Goal: Book appointment/travel/reservation

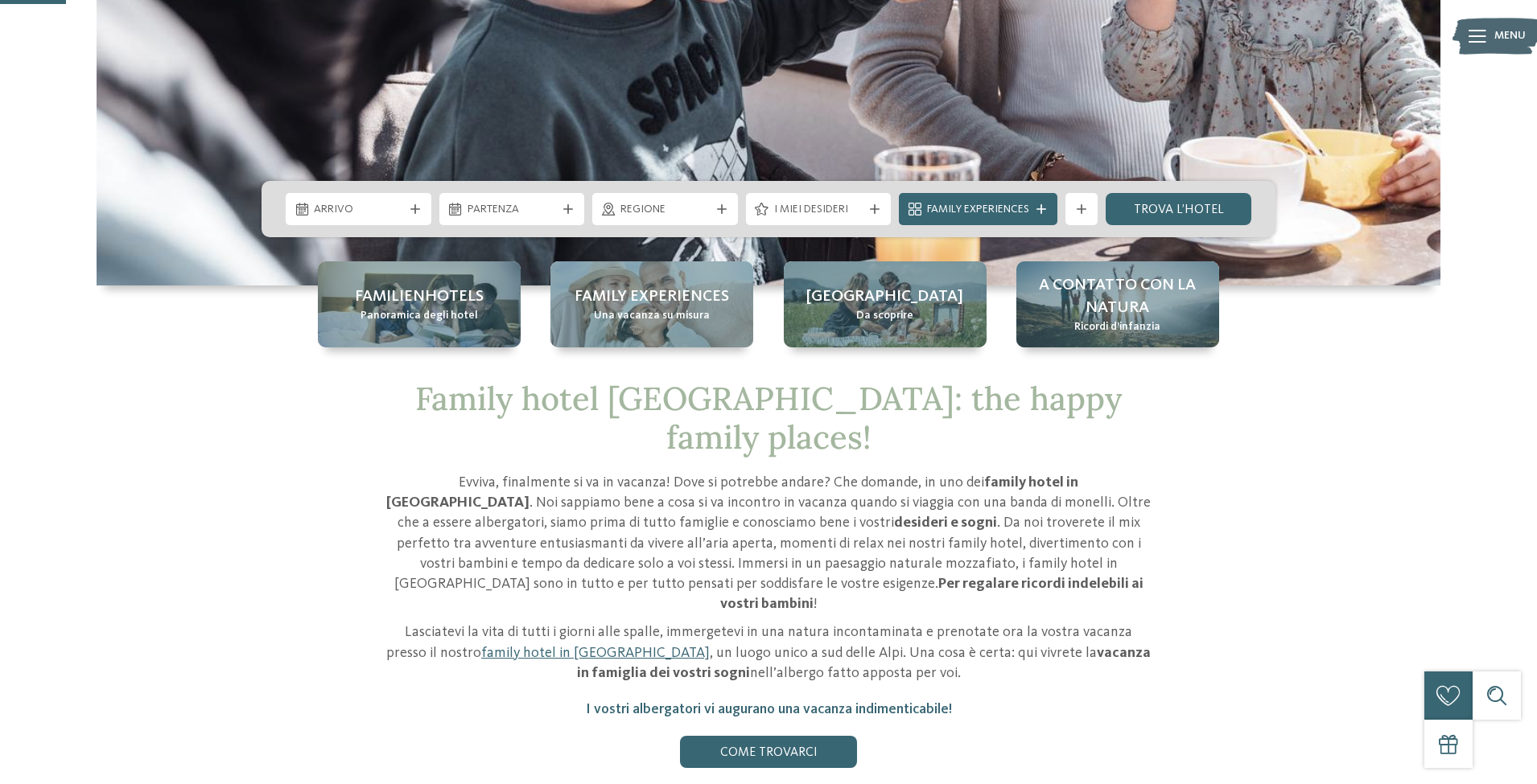
scroll to position [322, 0]
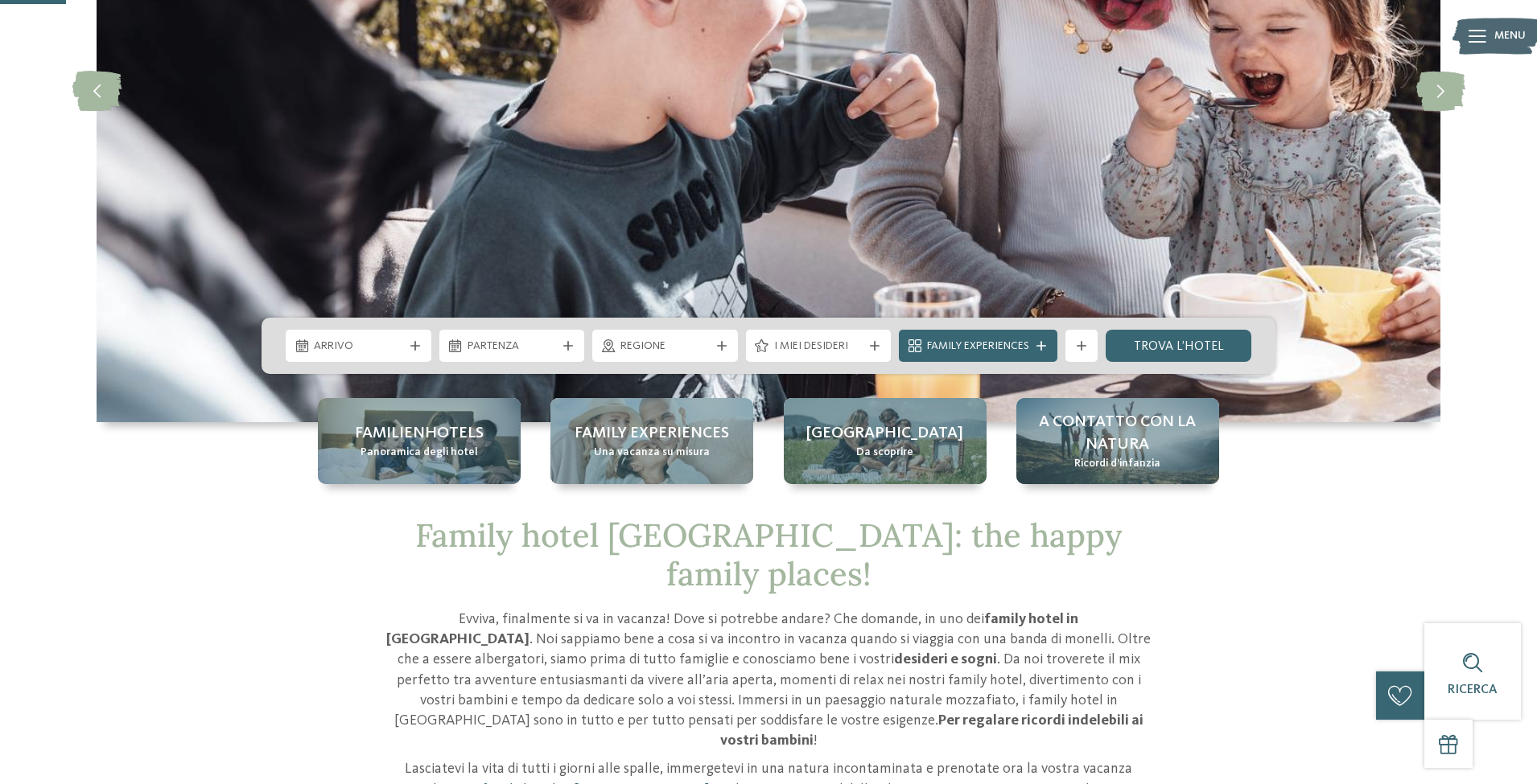
click at [414, 347] on icon at bounding box center [415, 346] width 10 height 10
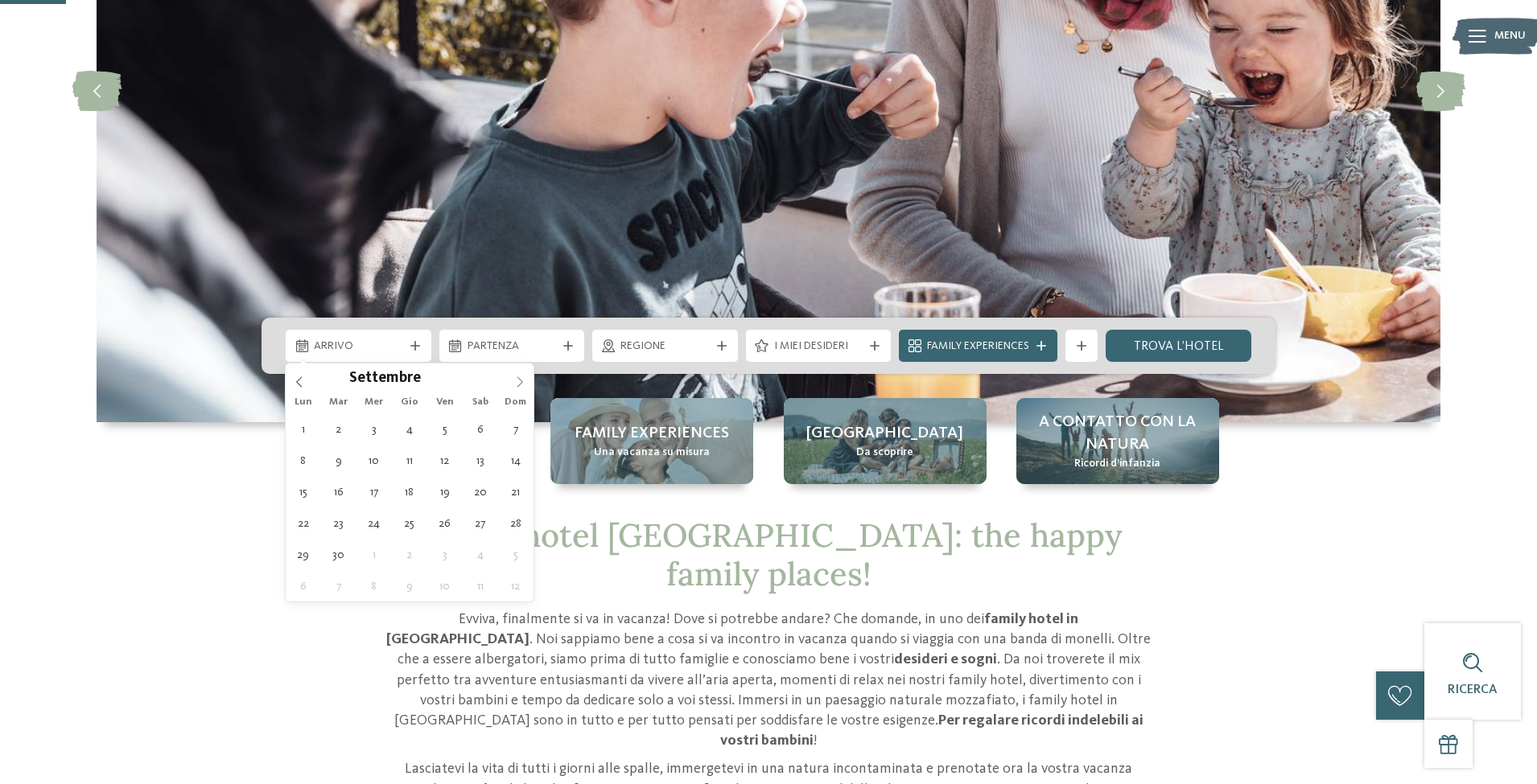
click at [520, 381] on icon at bounding box center [519, 382] width 11 height 11
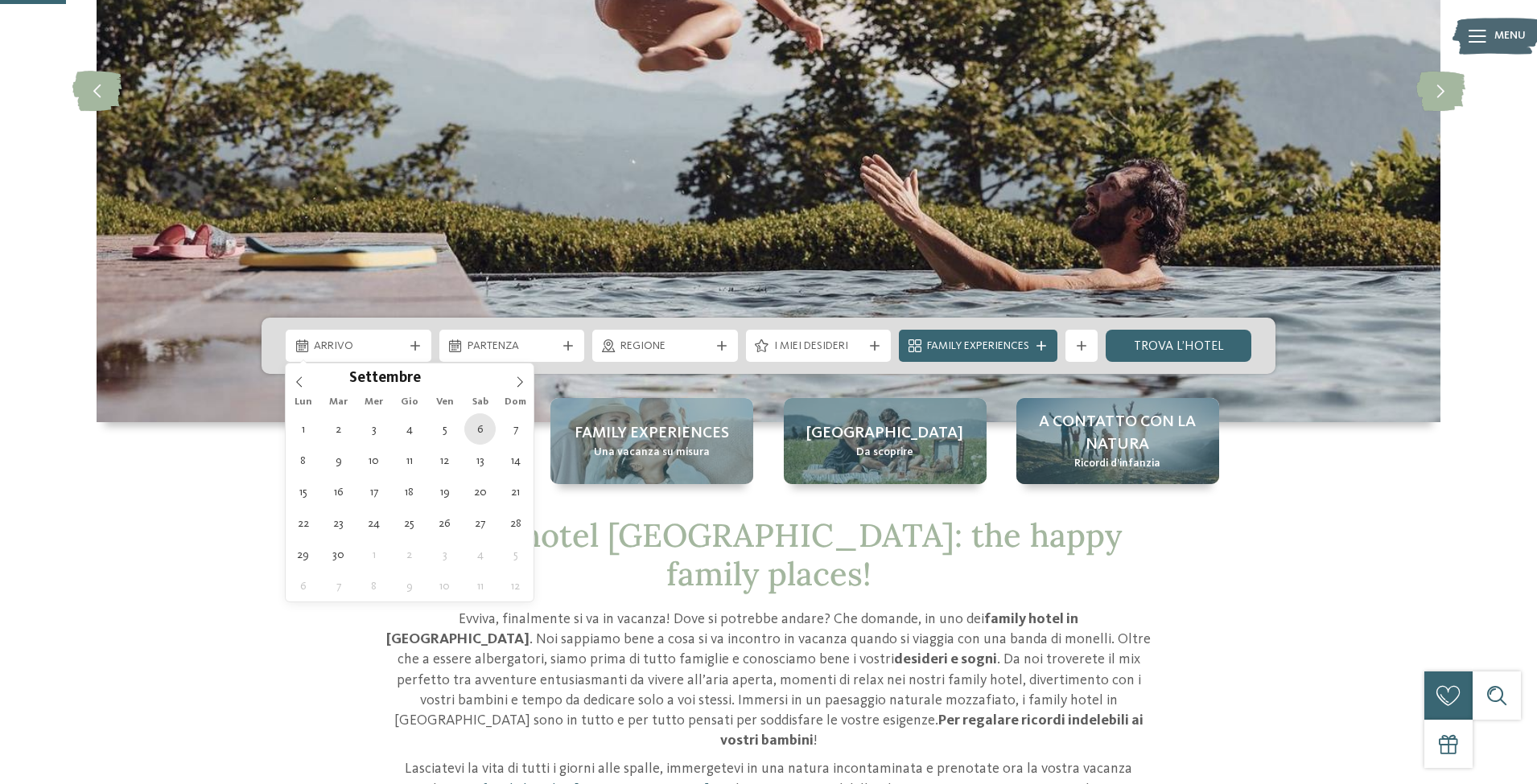
type div "06.09.2025"
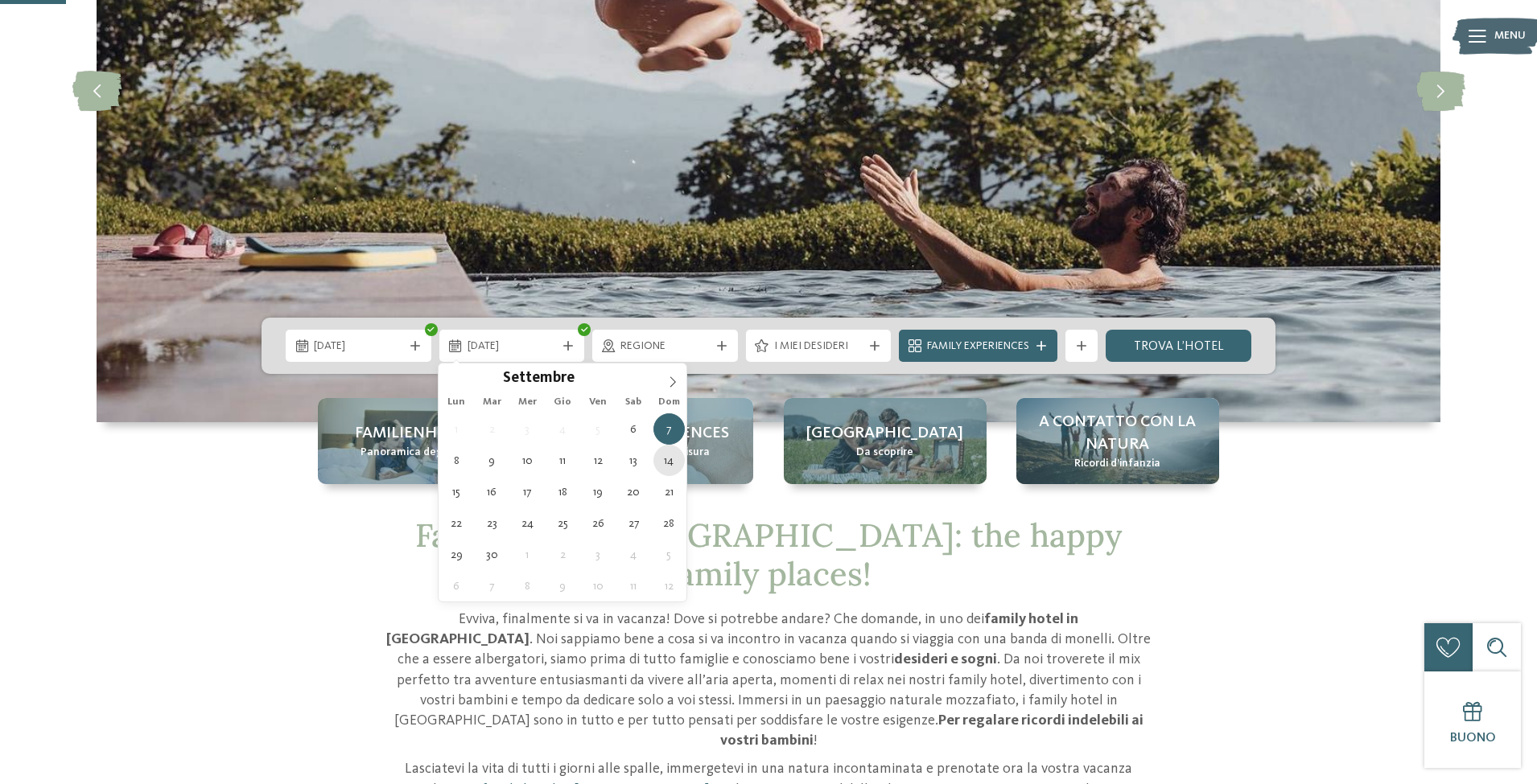
type div "14.09.2025"
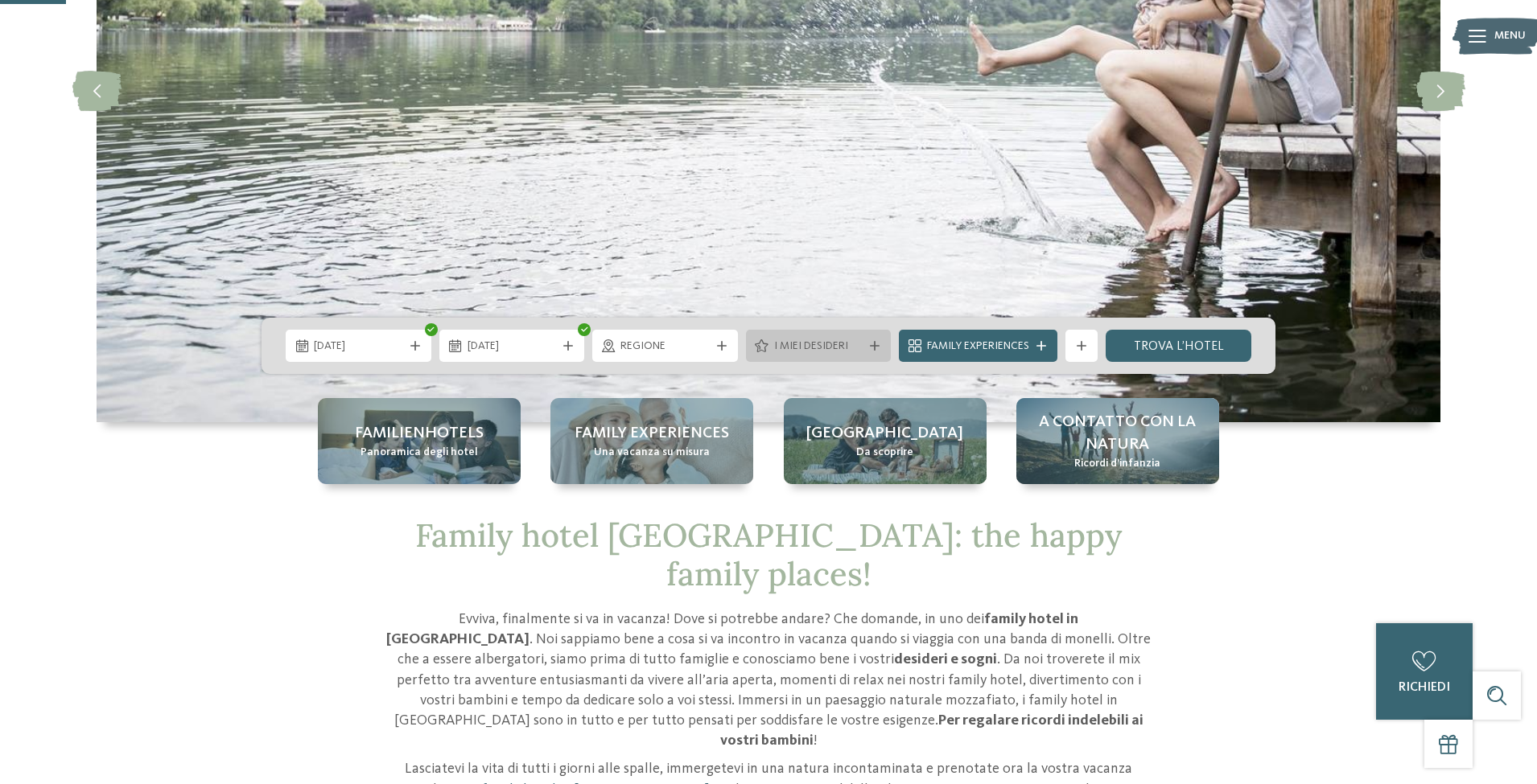
click at [871, 347] on icon at bounding box center [874, 346] width 10 height 10
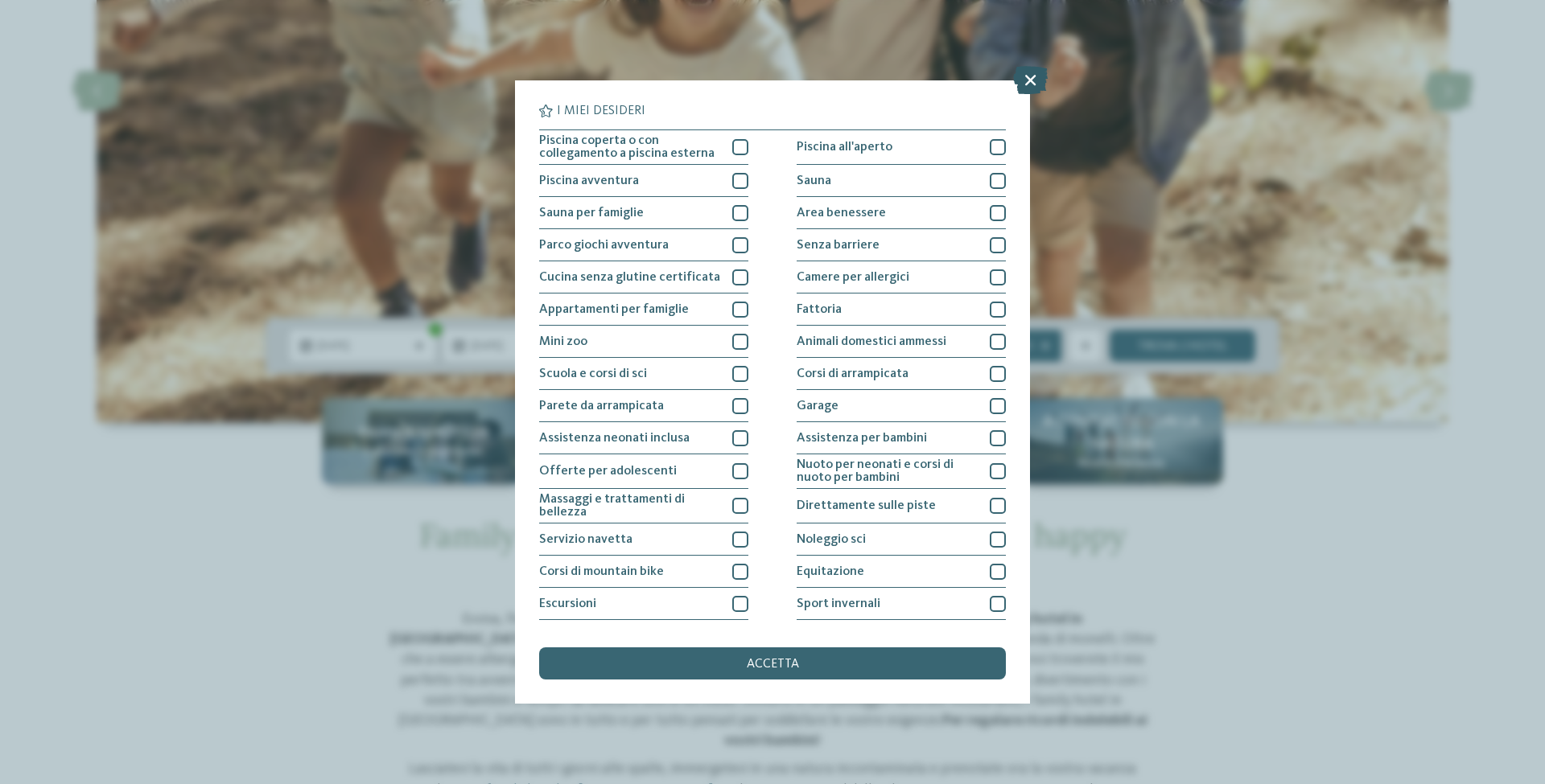
click at [1032, 84] on icon at bounding box center [1030, 79] width 34 height 28
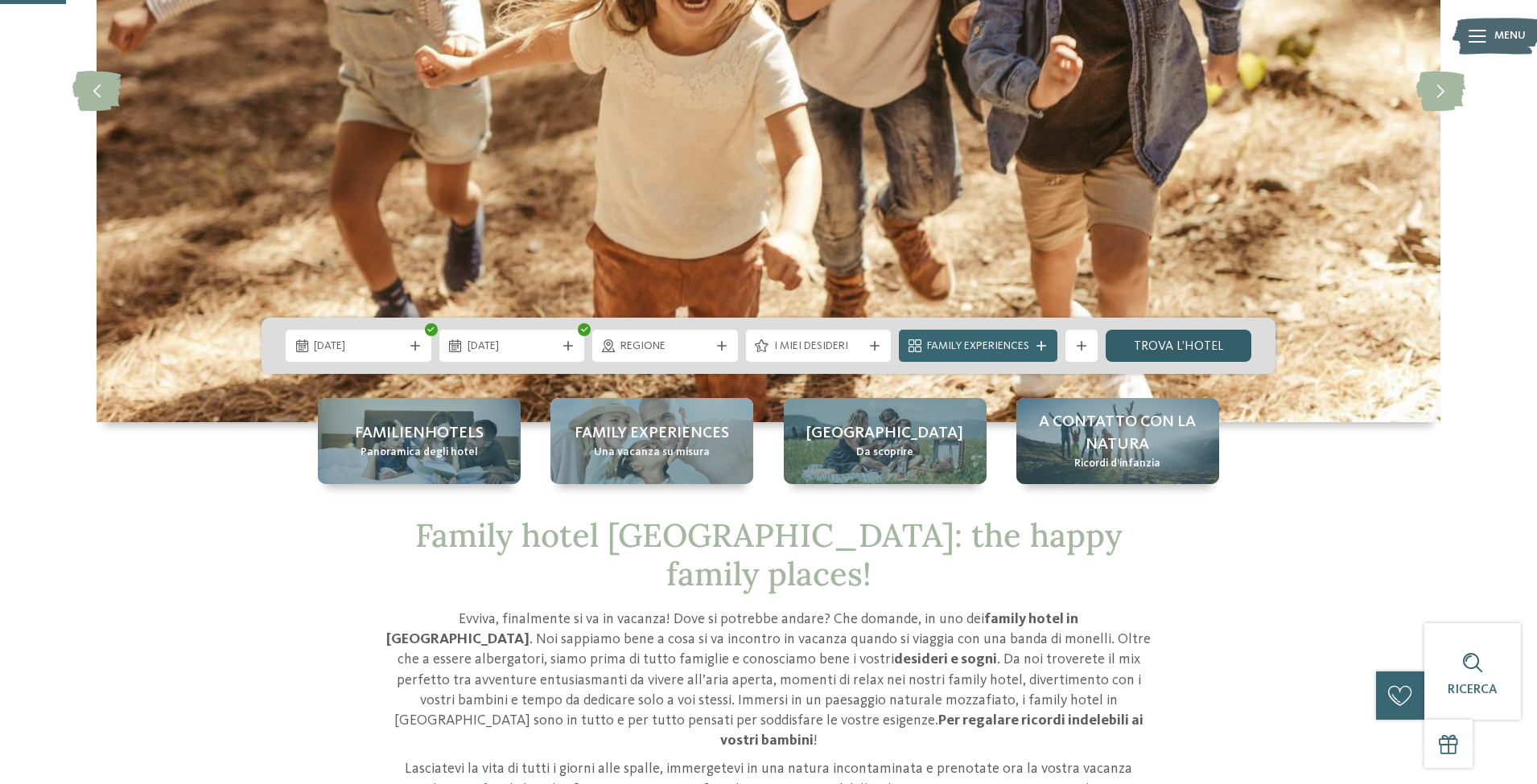
click at [1222, 351] on link "trova l’hotel" at bounding box center [1179, 345] width 145 height 32
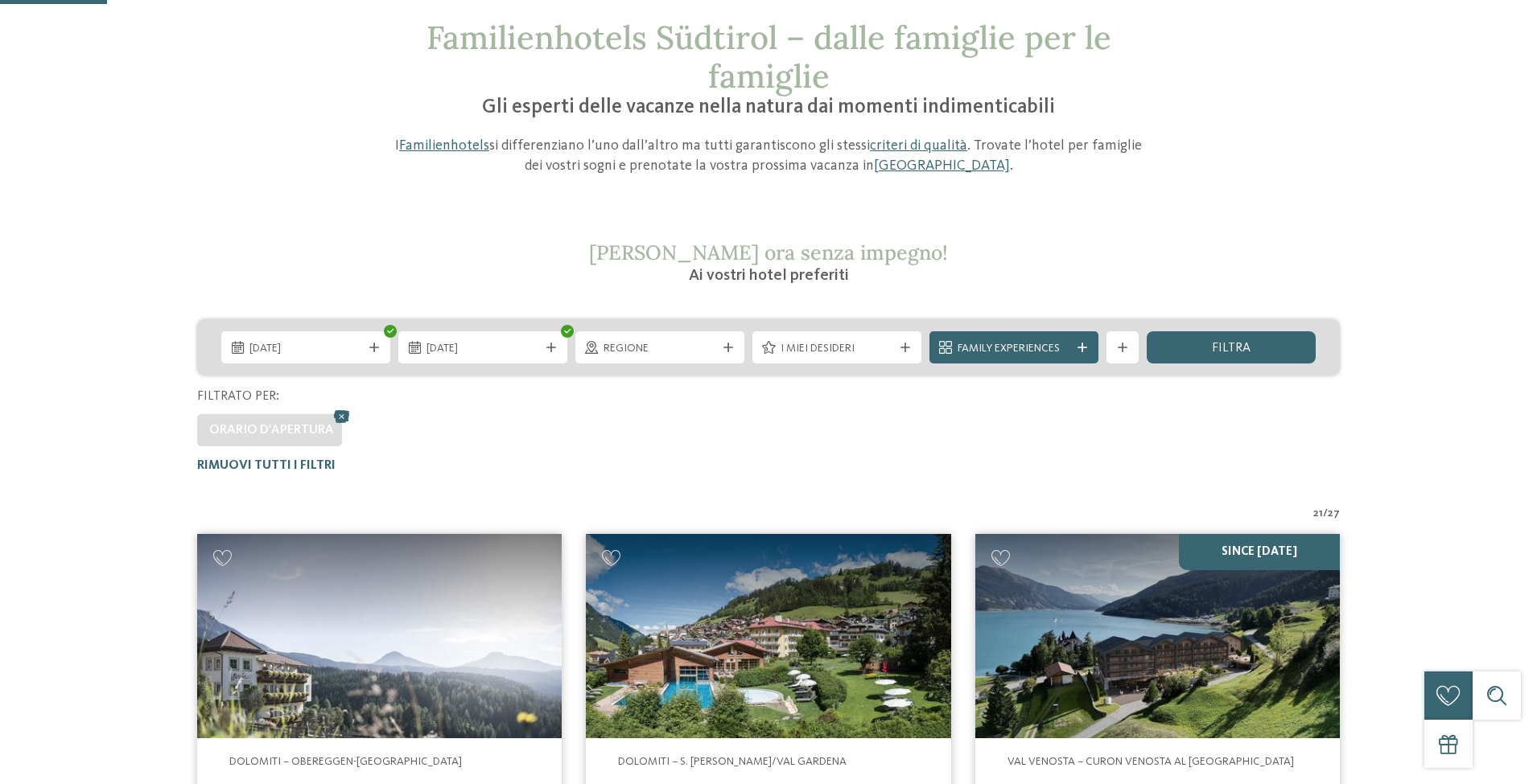
scroll to position [322, 0]
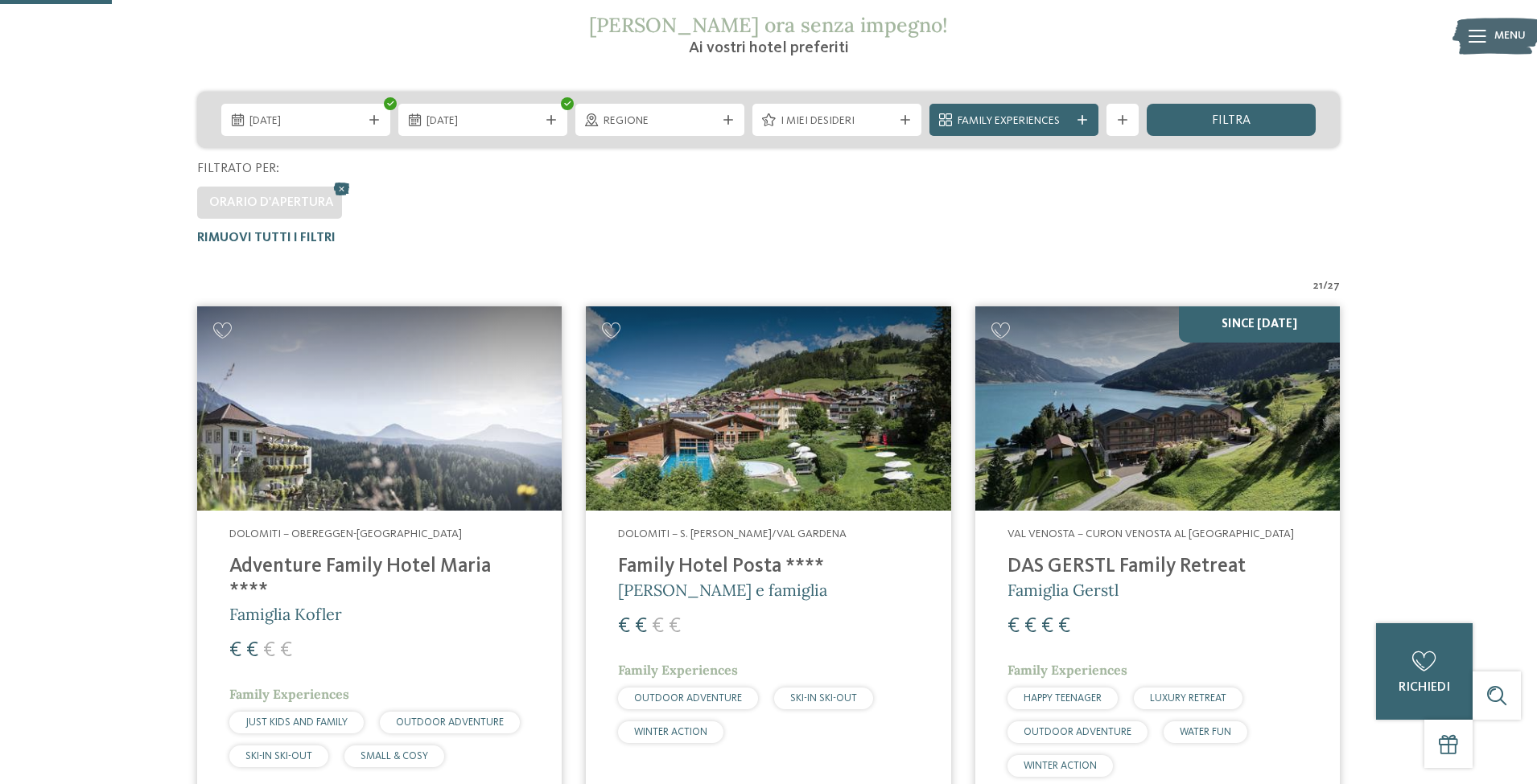
click at [342, 377] on img at bounding box center [379, 408] width 364 height 205
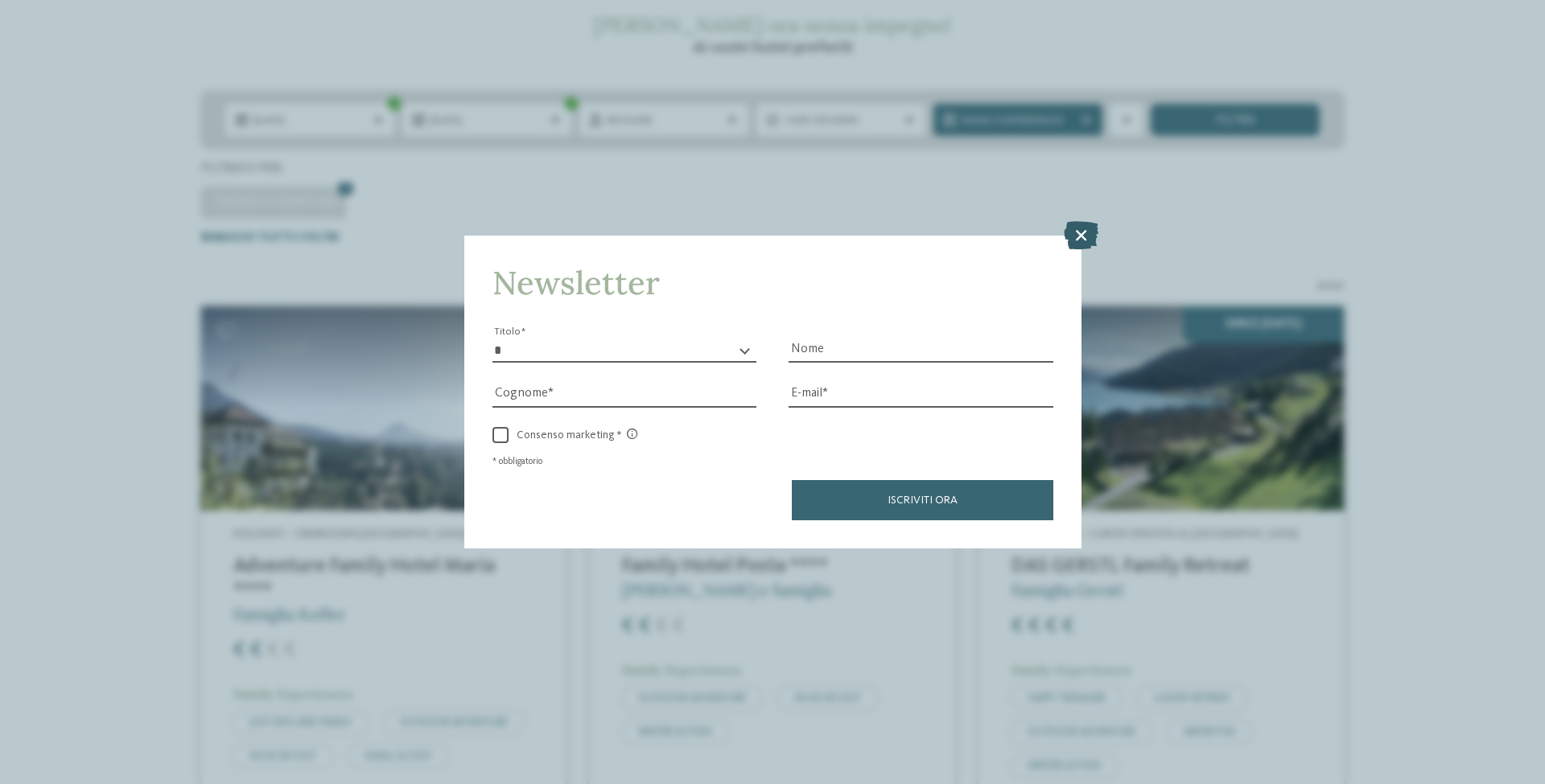
click at [1082, 235] on icon at bounding box center [1081, 235] width 34 height 28
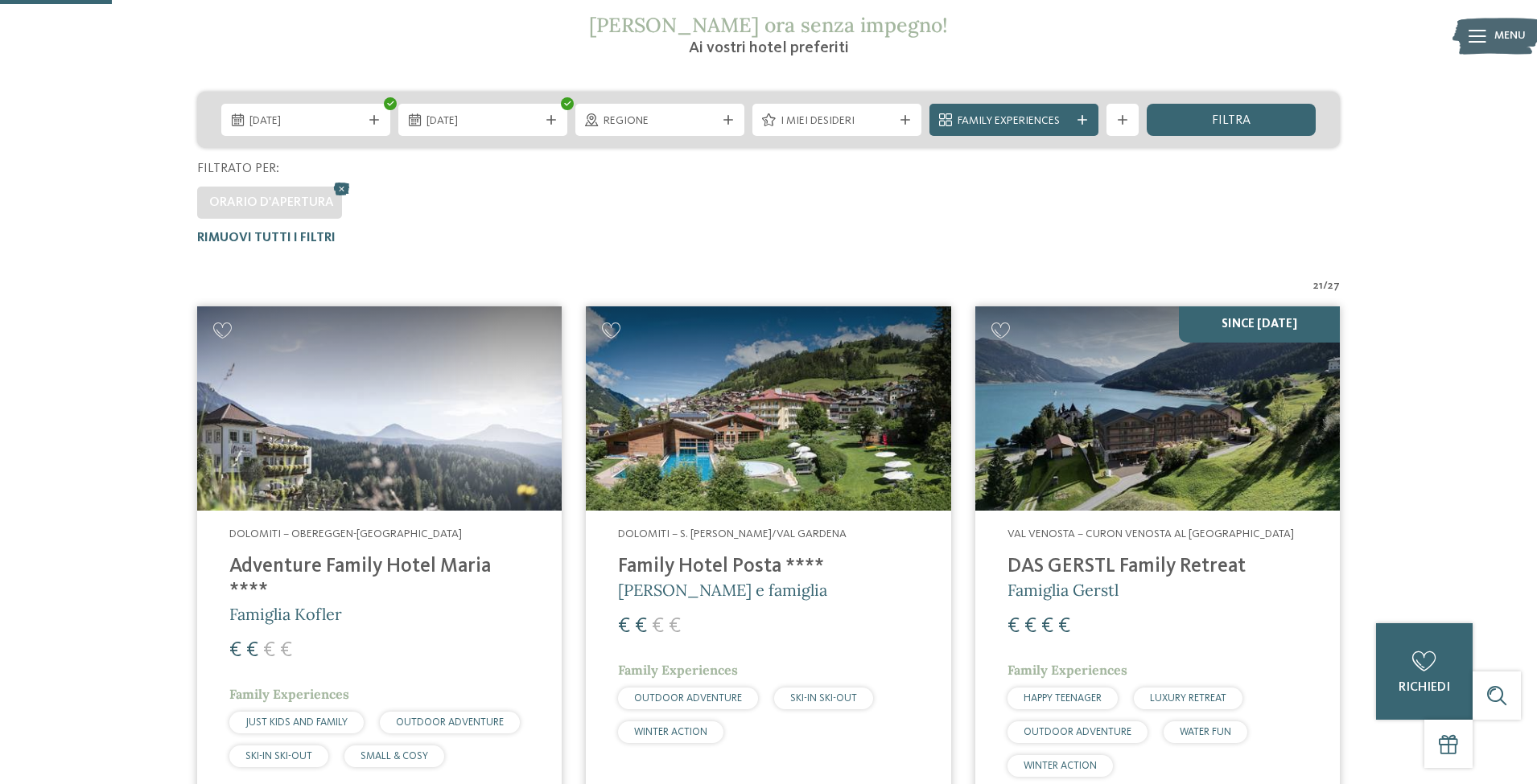
click at [1150, 429] on img at bounding box center [1157, 408] width 364 height 205
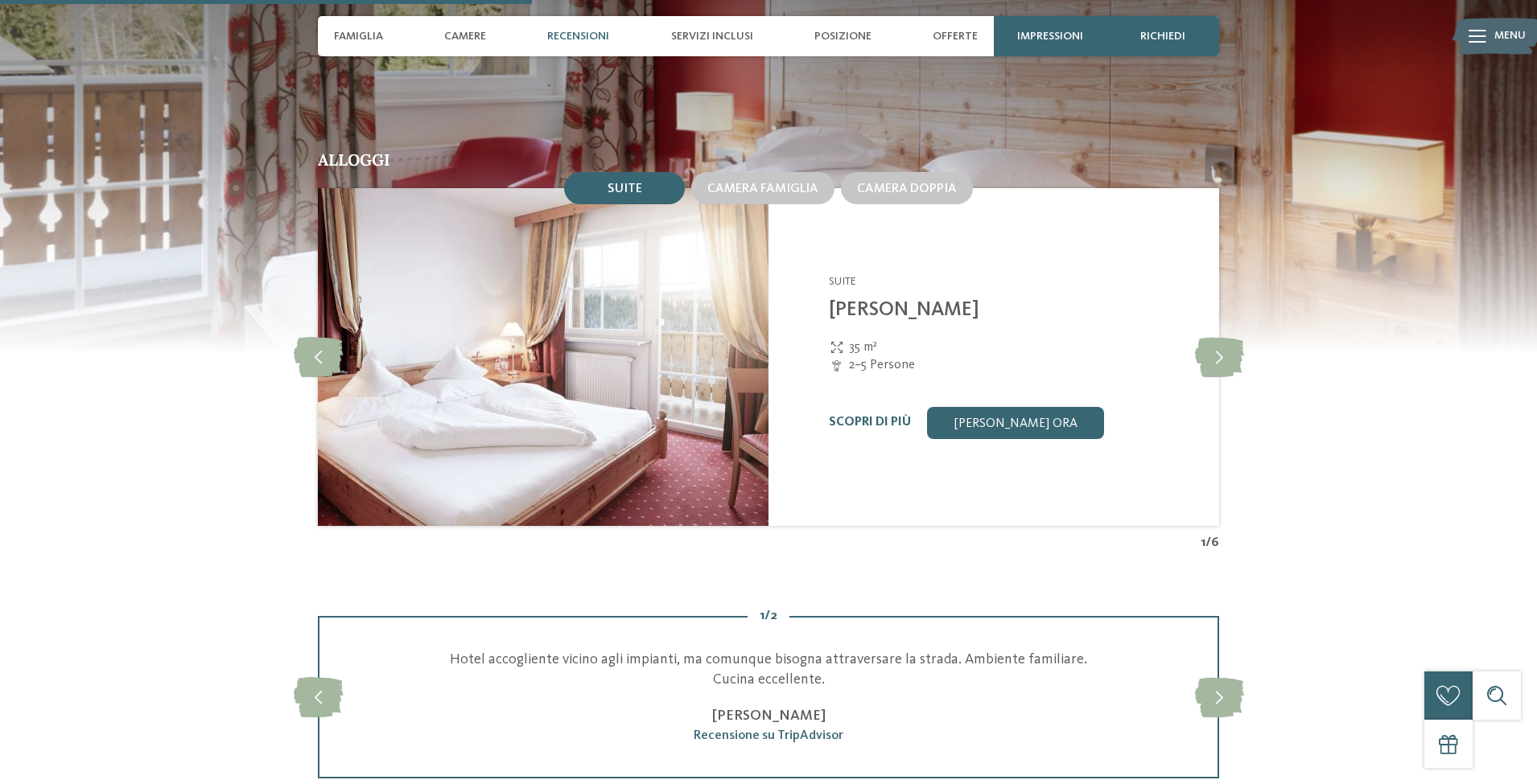
scroll to position [2012, 0]
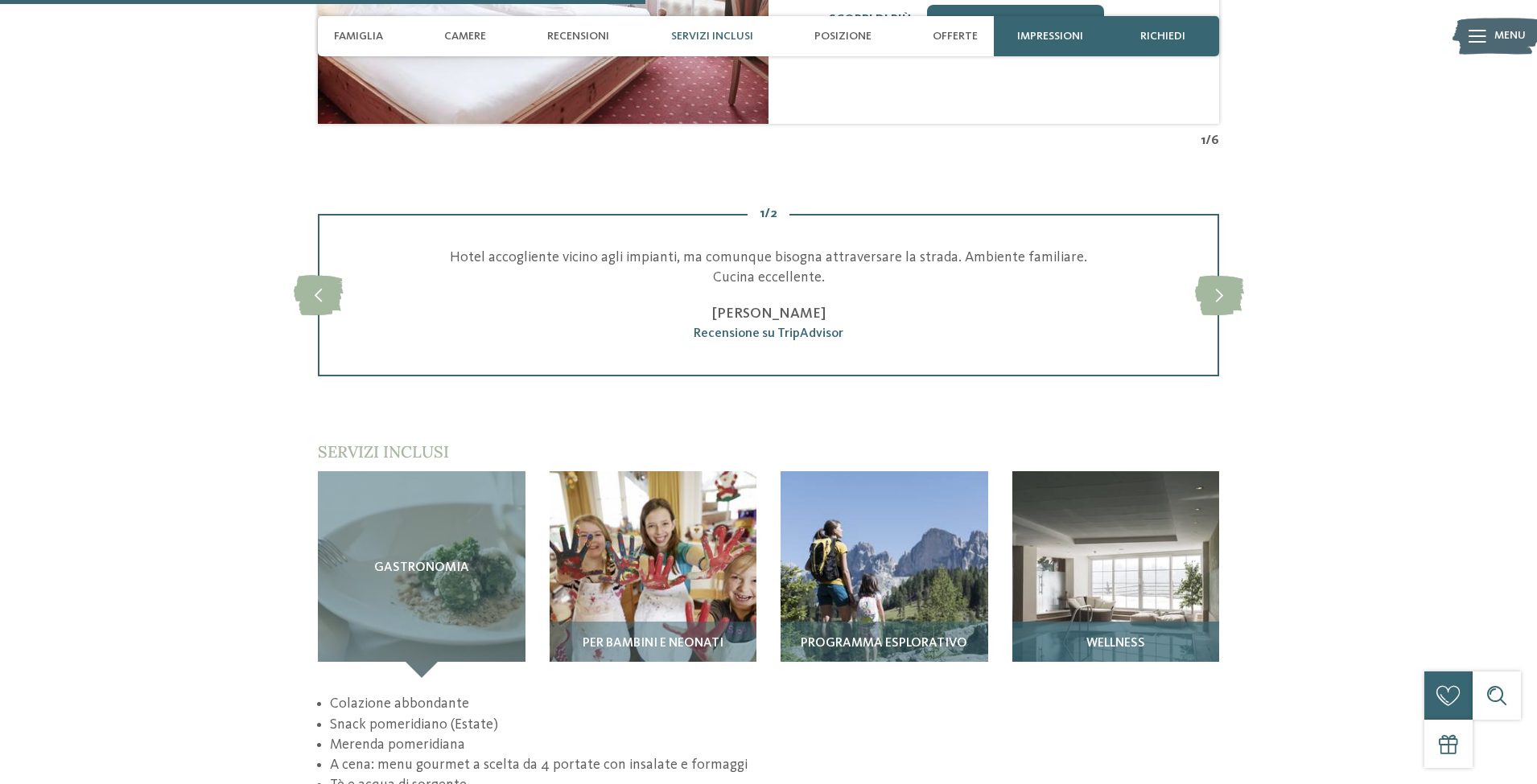
click at [1110, 549] on img at bounding box center [1116, 575] width 208 height 208
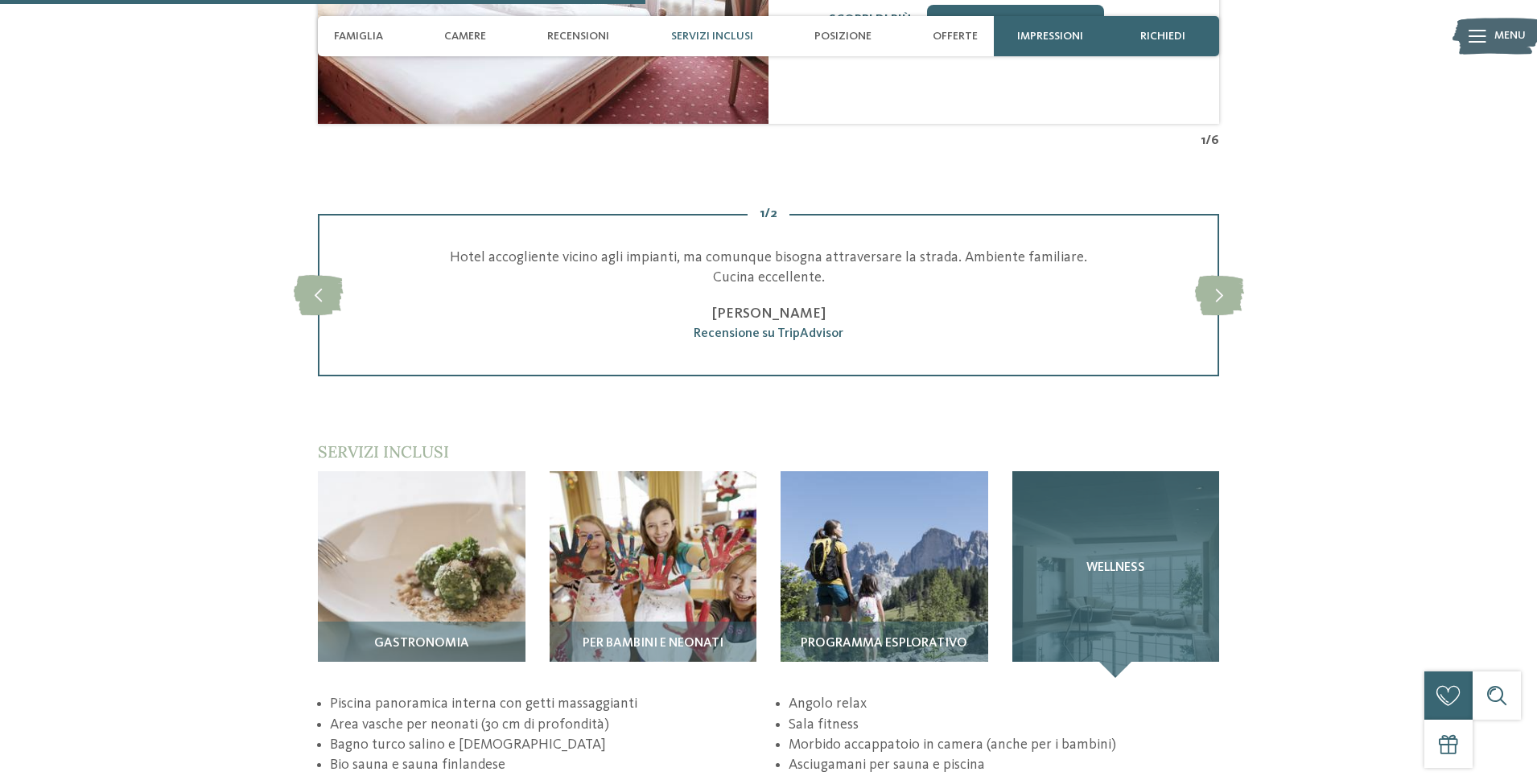
click at [1110, 549] on div "Wellness" at bounding box center [1116, 575] width 208 height 208
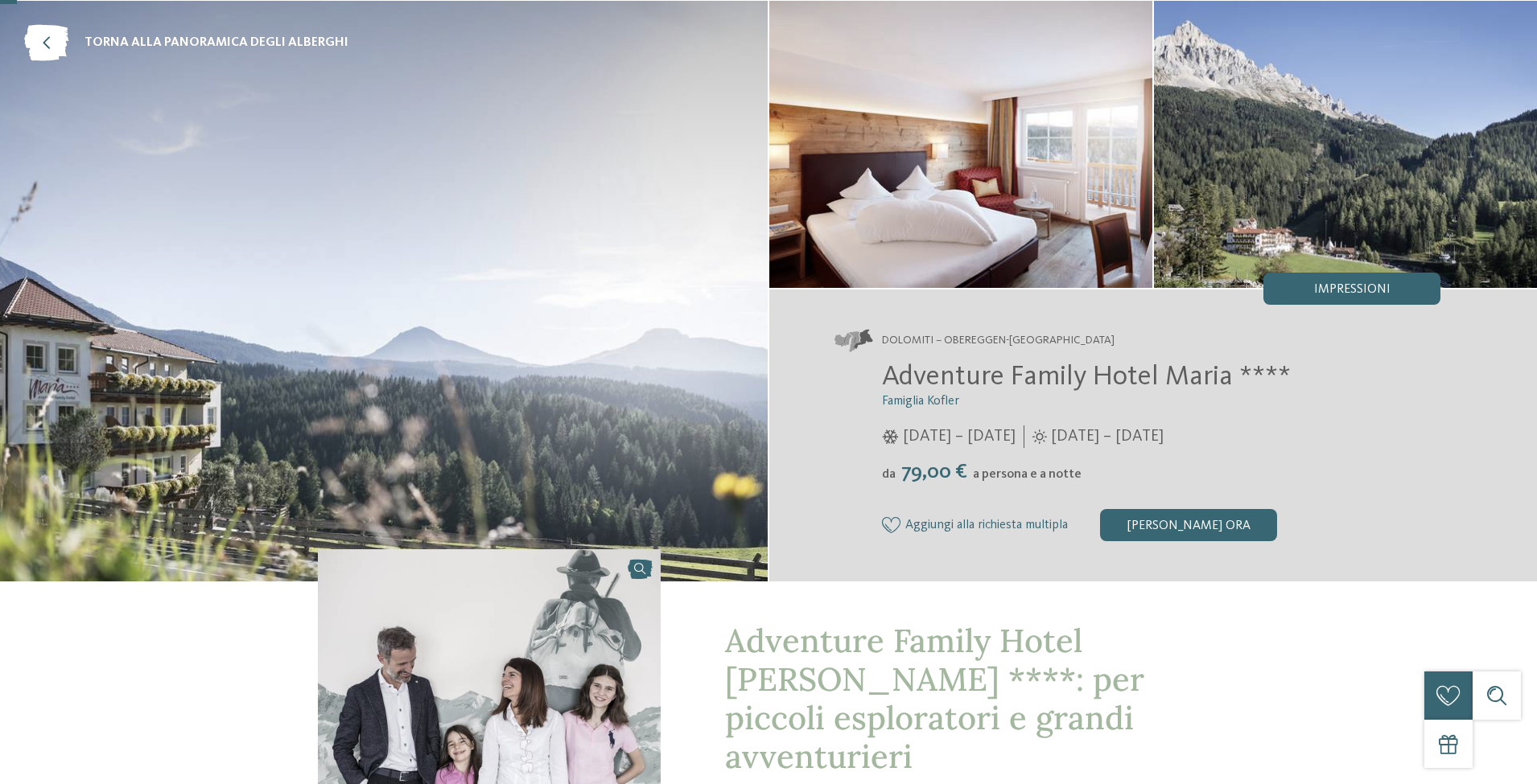
scroll to position [51, 0]
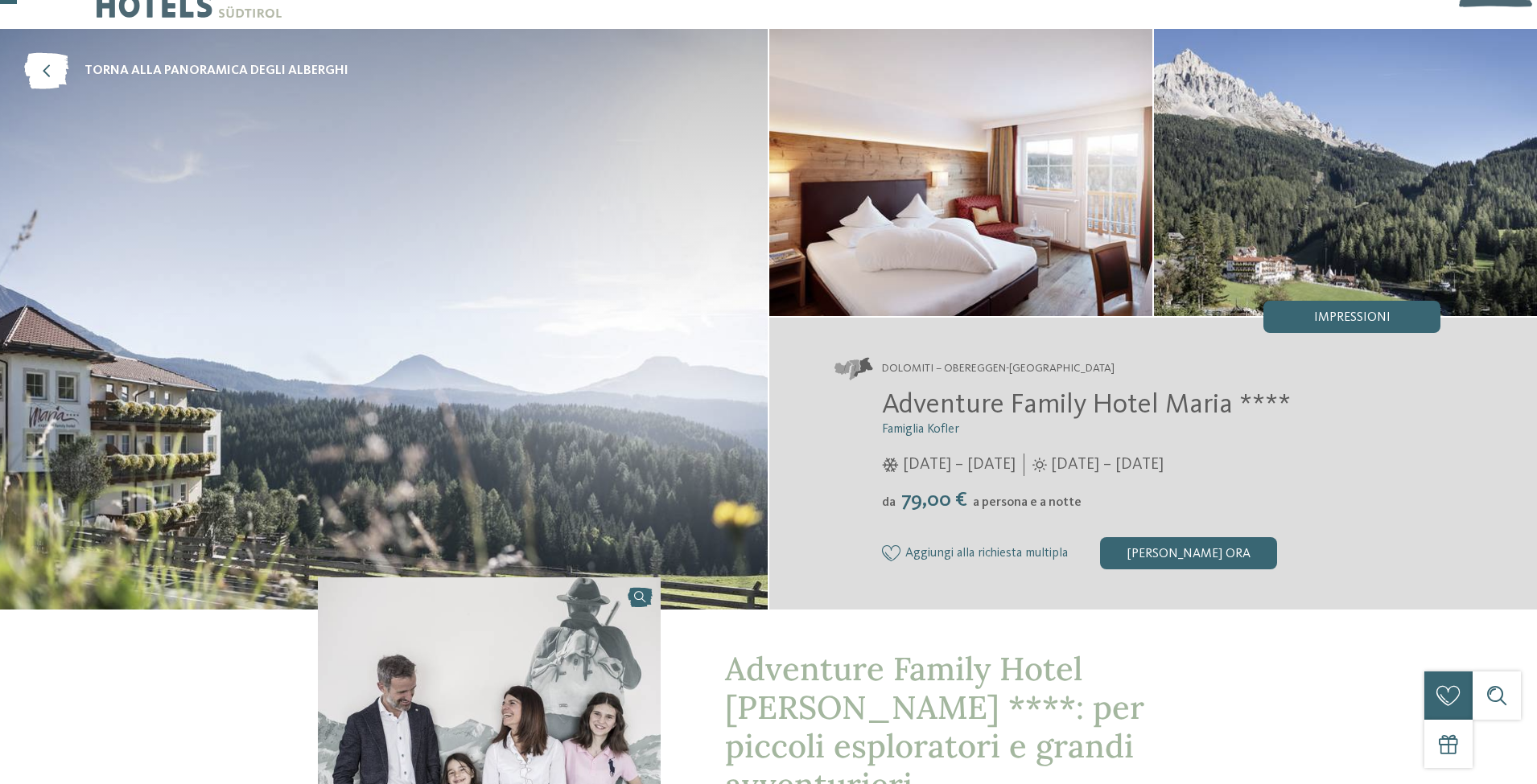
click at [1353, 196] on img at bounding box center [1346, 173] width 383 height 287
drag, startPoint x: 885, startPoint y: 403, endPoint x: 1227, endPoint y: 397, distance: 342.1
click at [1227, 397] on span "Adventure Family Hotel Maria ****" at bounding box center [1086, 404] width 409 height 28
copy span "Adventure Family Hotel Maria"
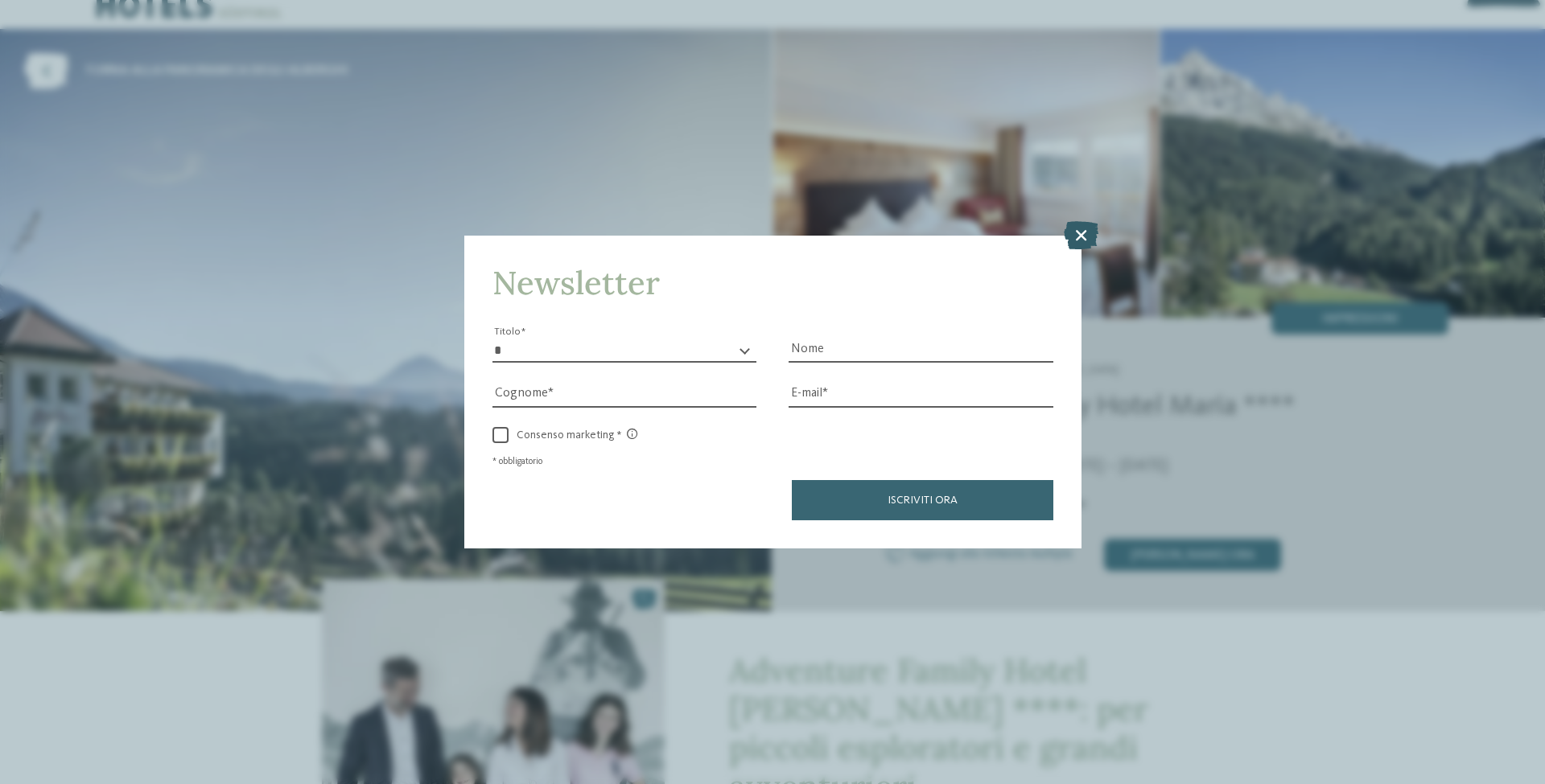
click at [1083, 232] on icon at bounding box center [1081, 235] width 34 height 28
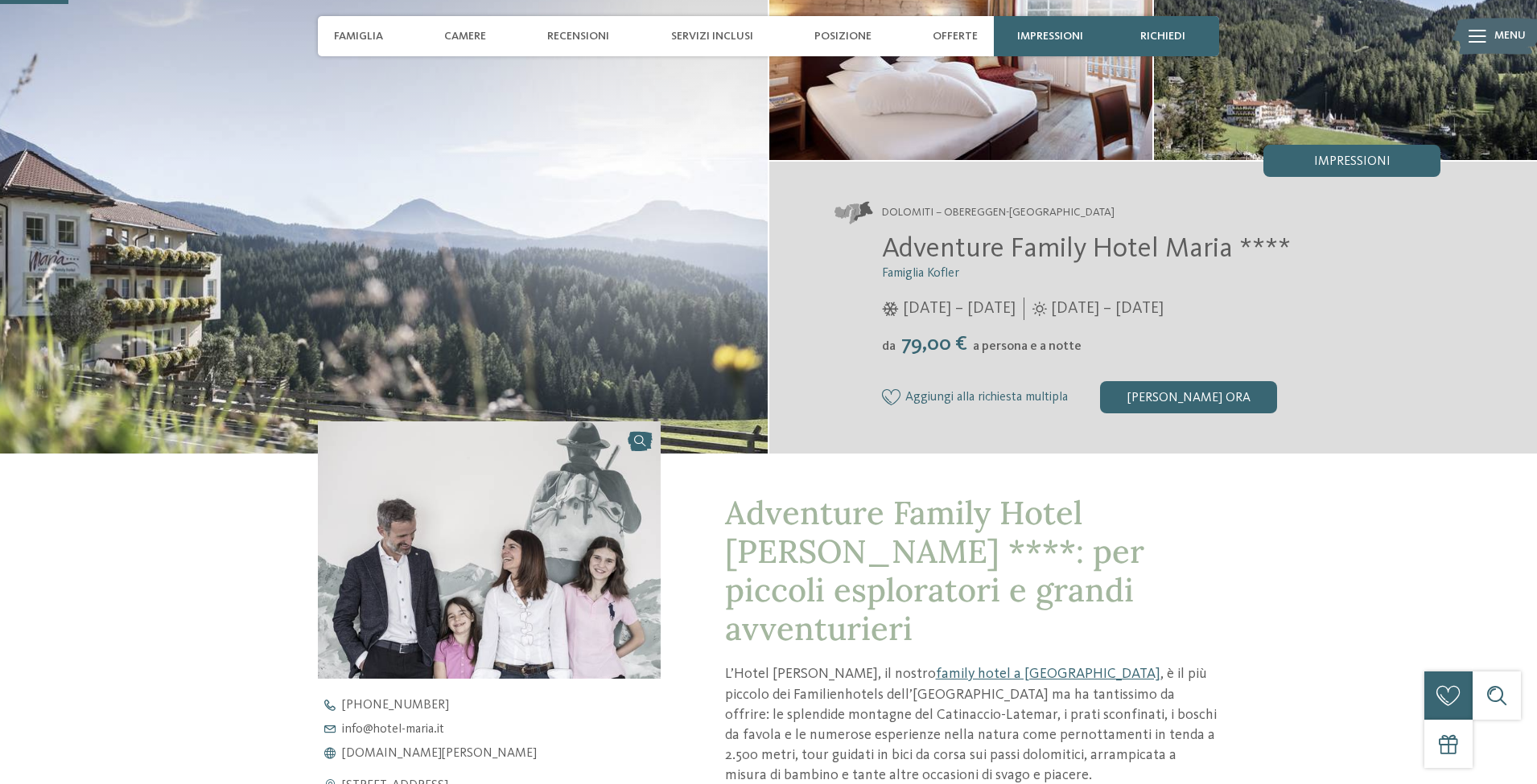
scroll to position [0, 0]
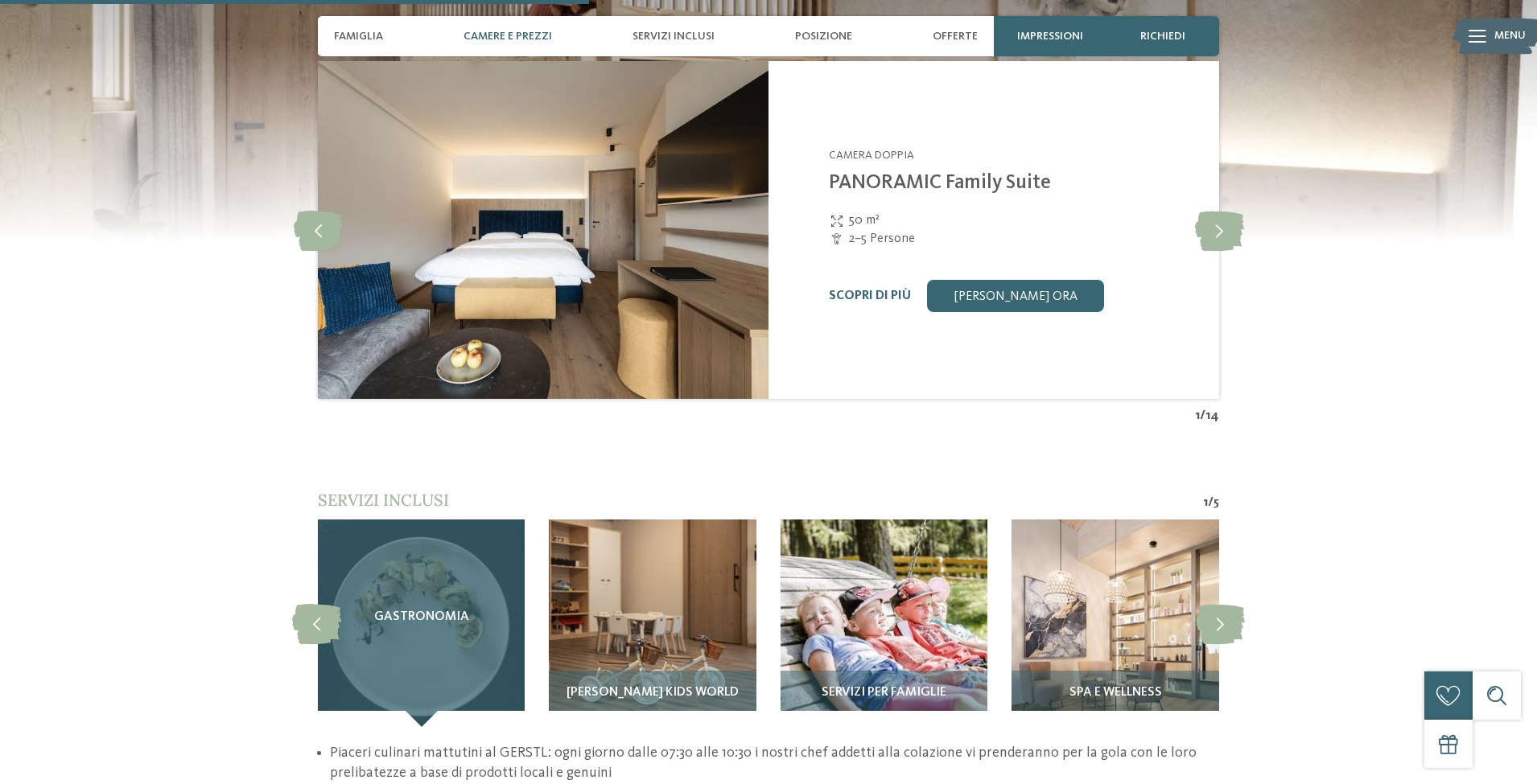
scroll to position [1931, 0]
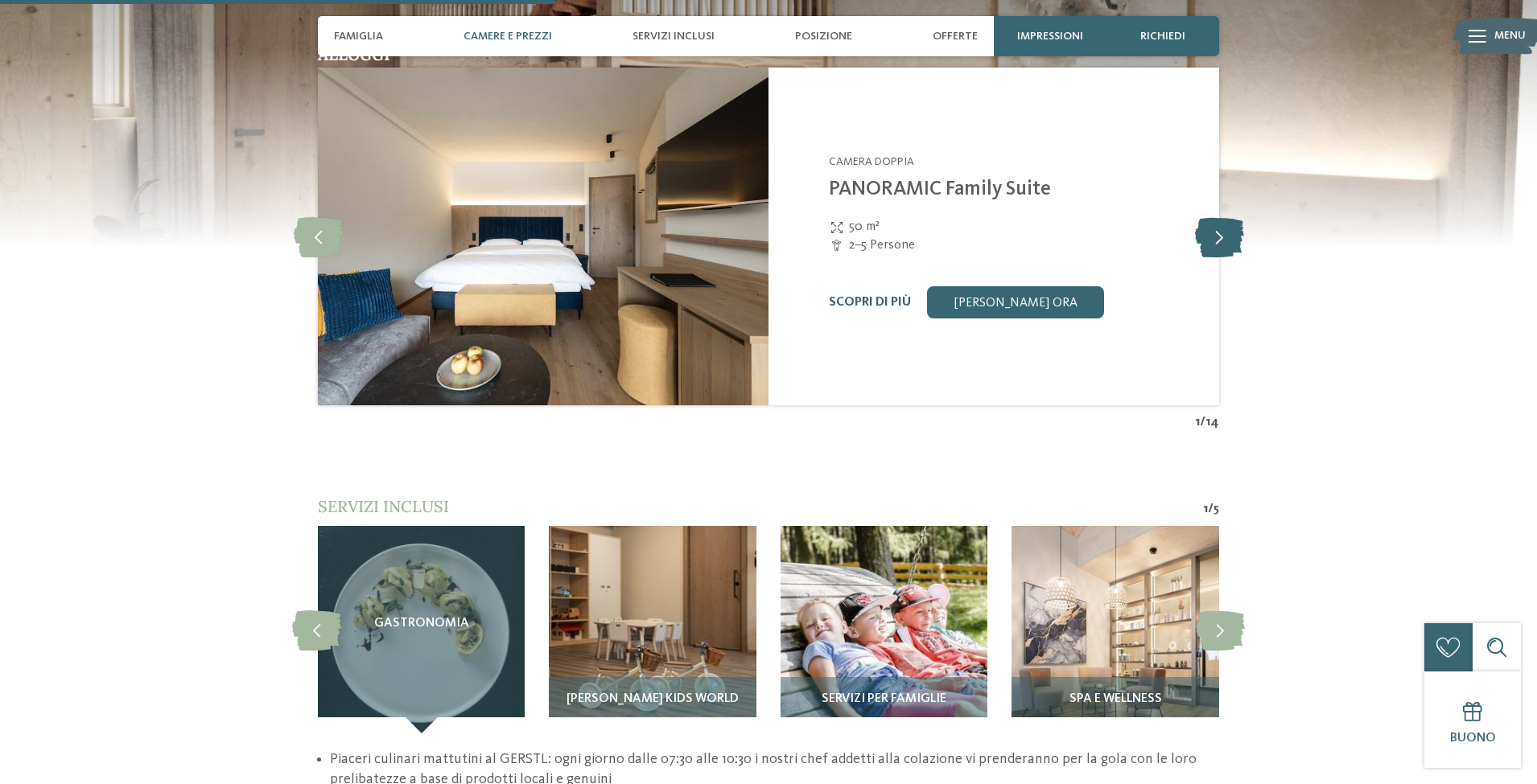
click at [1217, 223] on icon at bounding box center [1220, 236] width 49 height 40
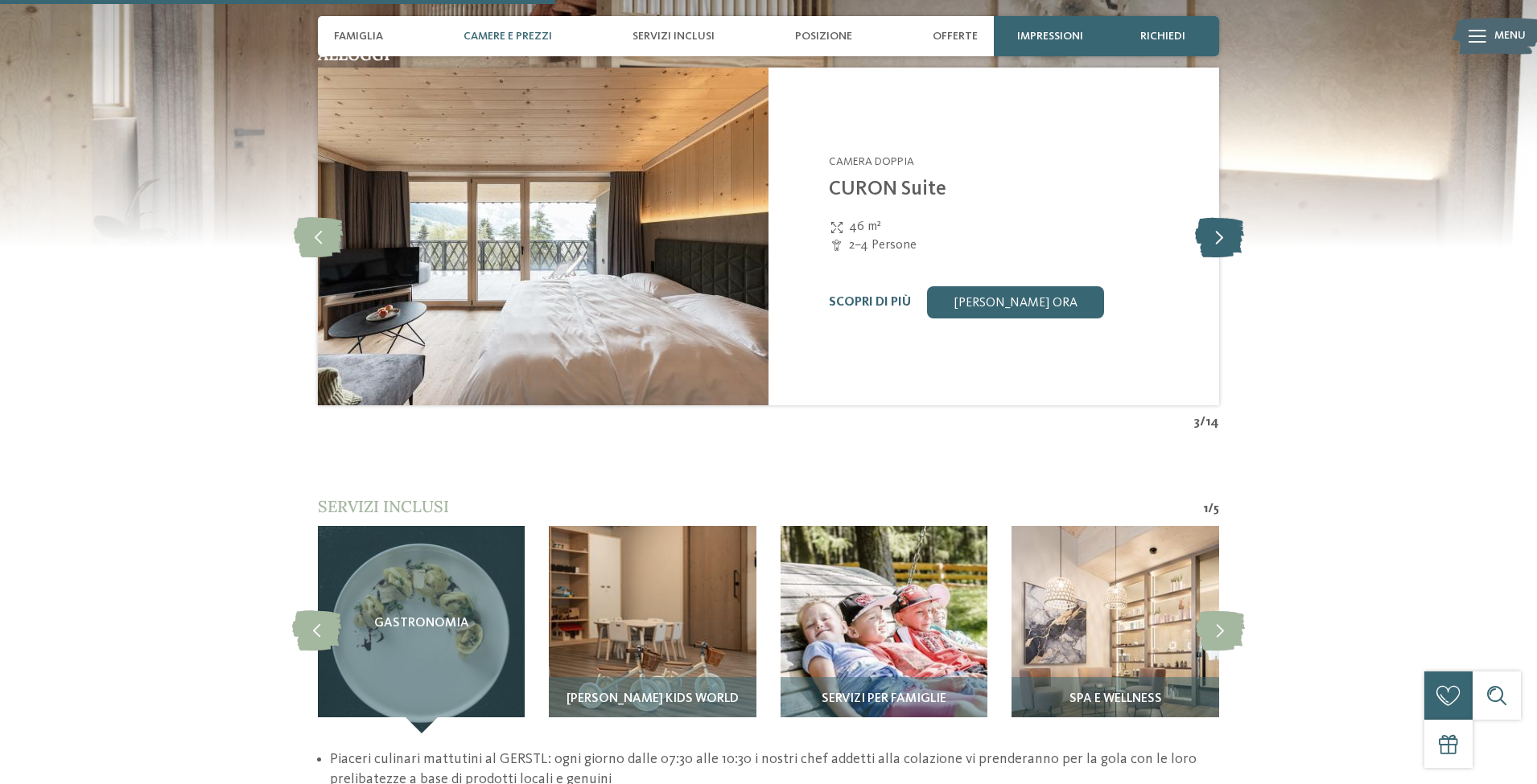
click at [1217, 223] on icon at bounding box center [1220, 236] width 49 height 40
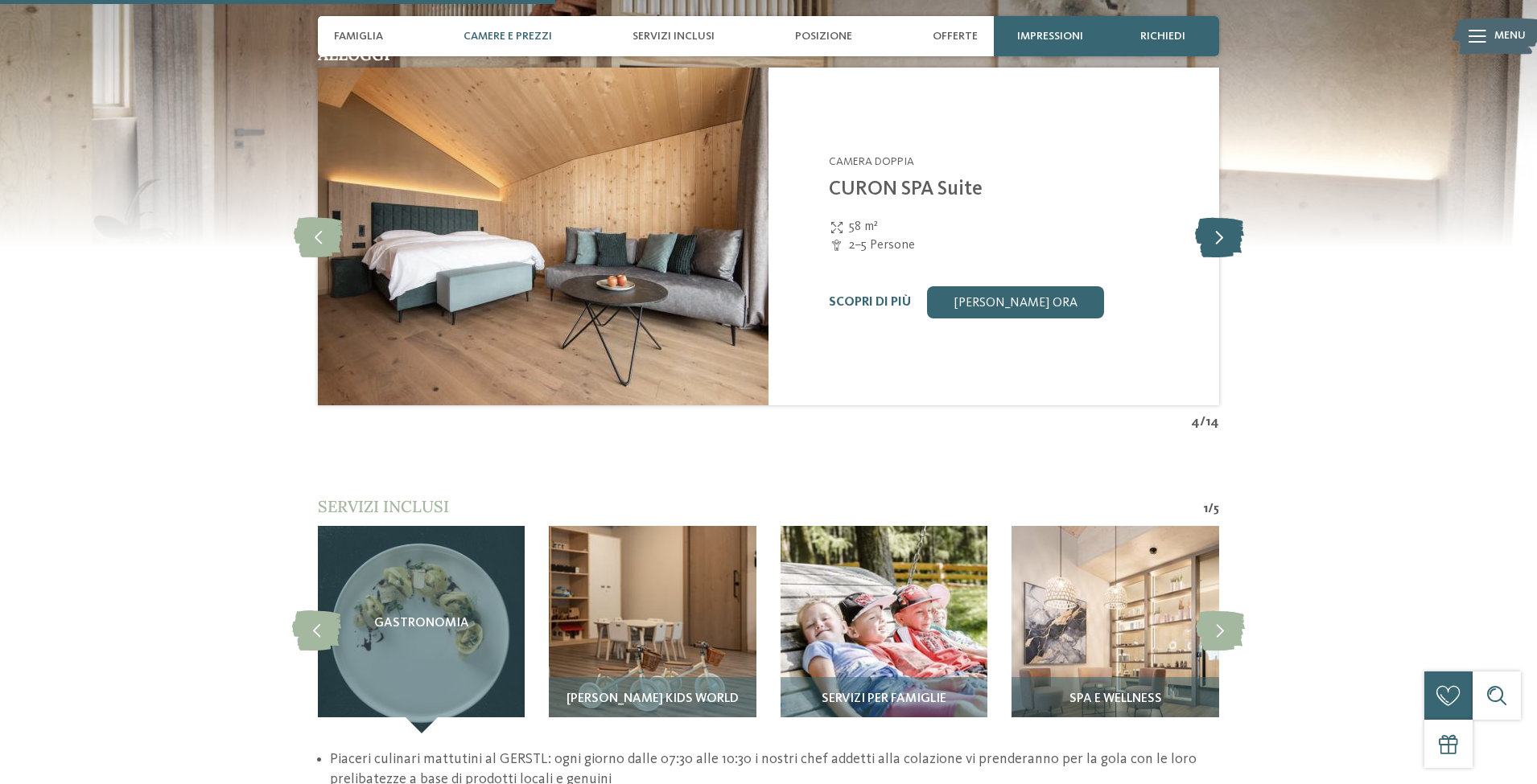
click at [1217, 223] on icon at bounding box center [1220, 236] width 49 height 40
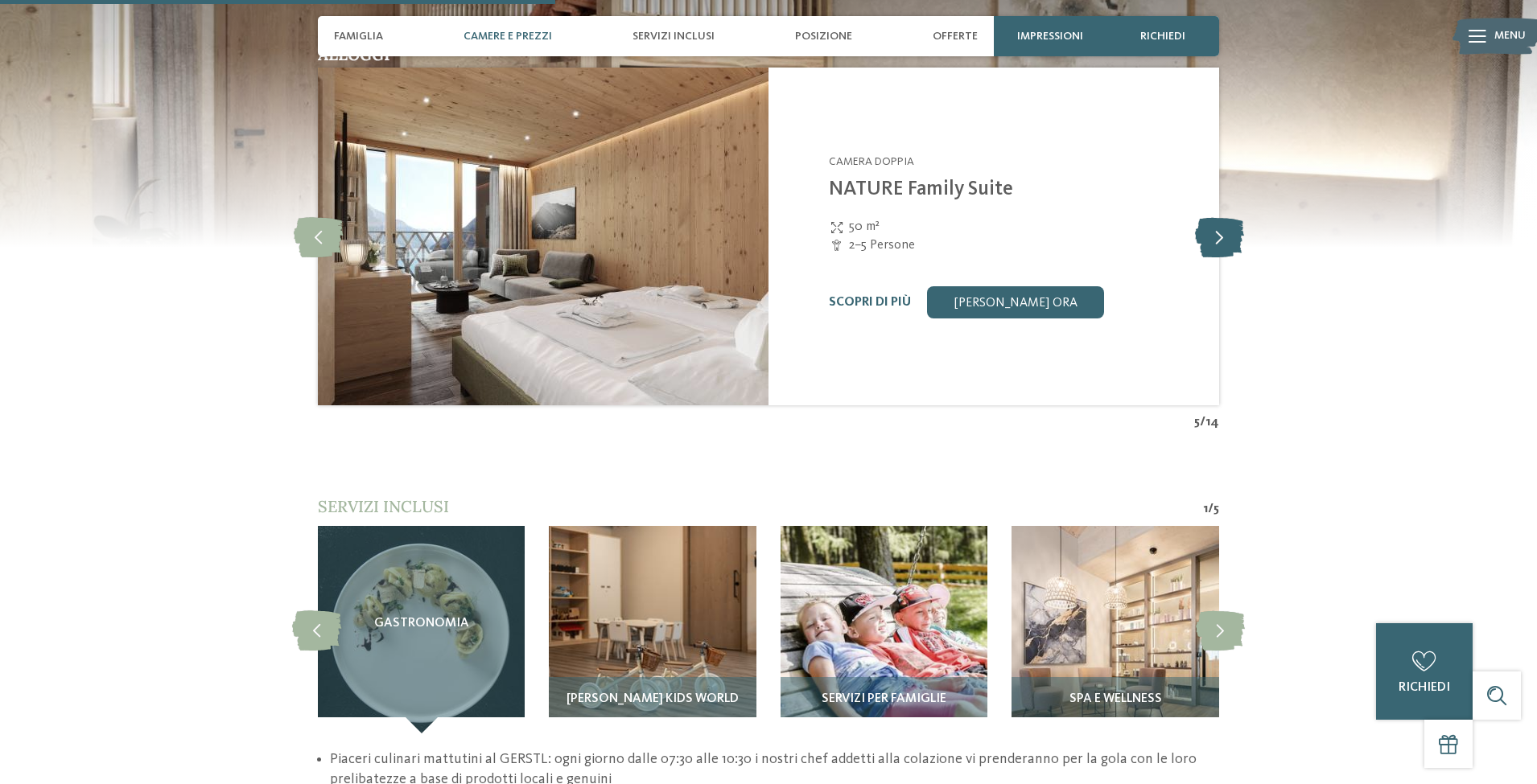
click at [1217, 223] on icon at bounding box center [1220, 236] width 49 height 40
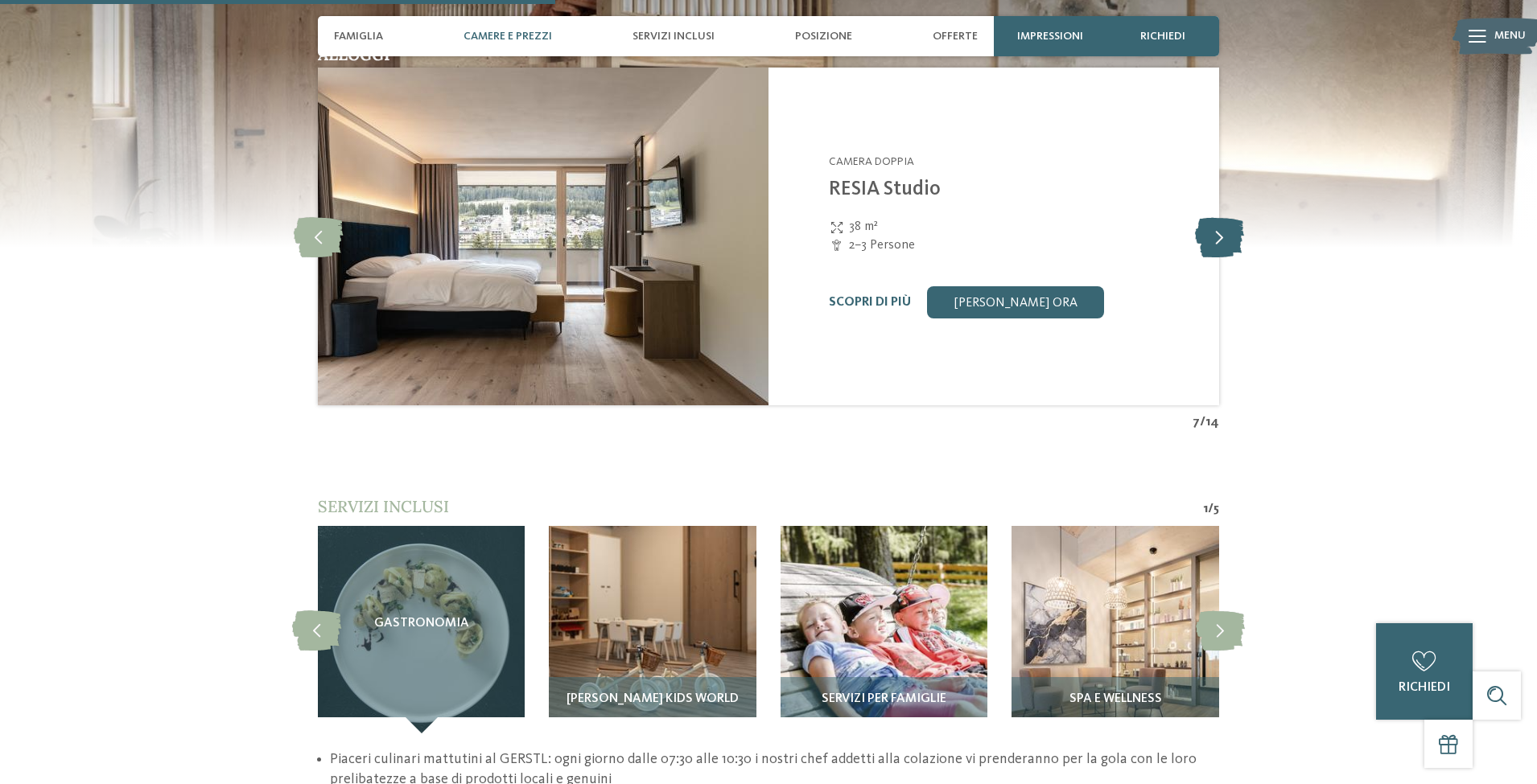
click at [1217, 223] on icon at bounding box center [1220, 236] width 49 height 40
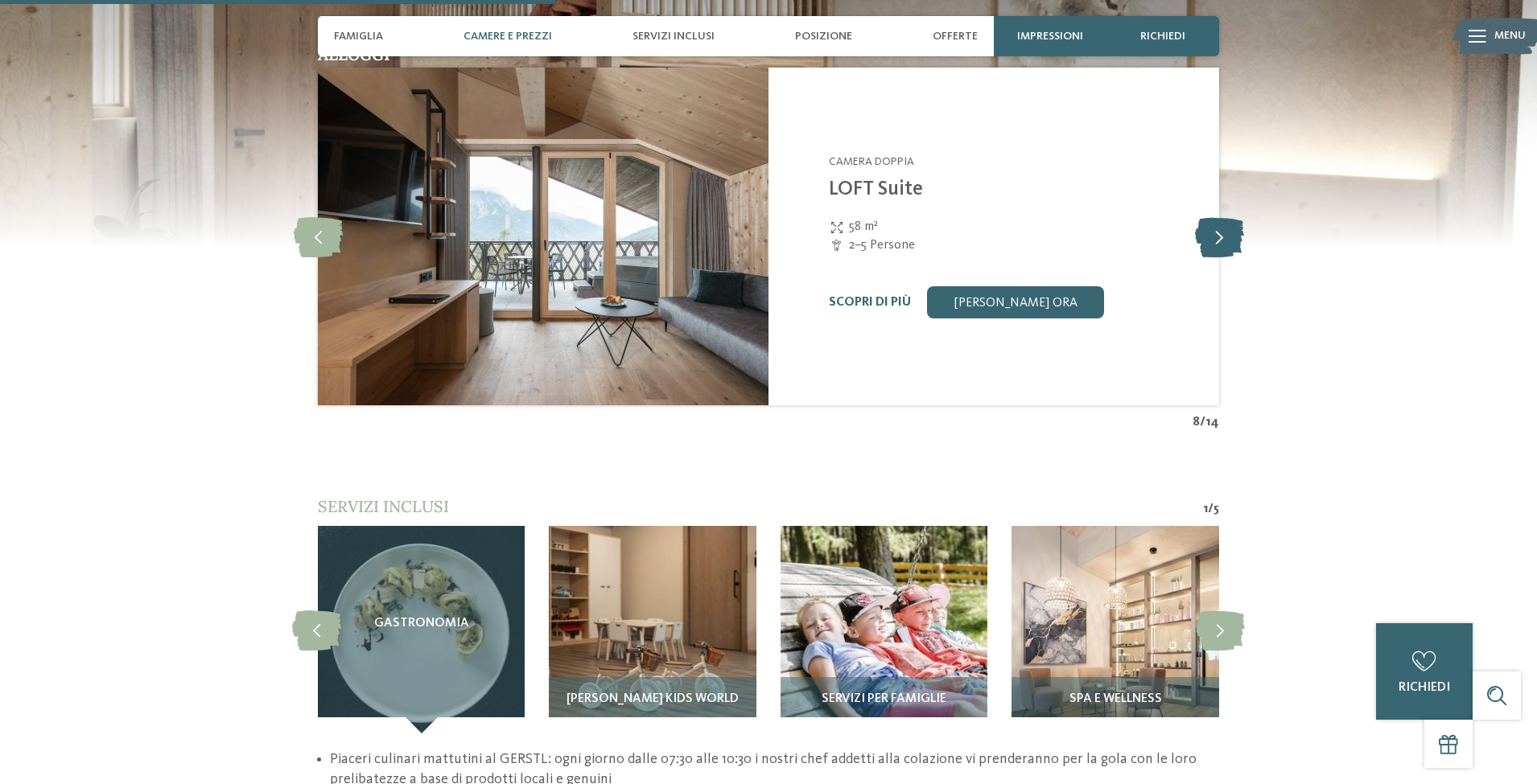
click at [1218, 220] on icon at bounding box center [1220, 236] width 49 height 40
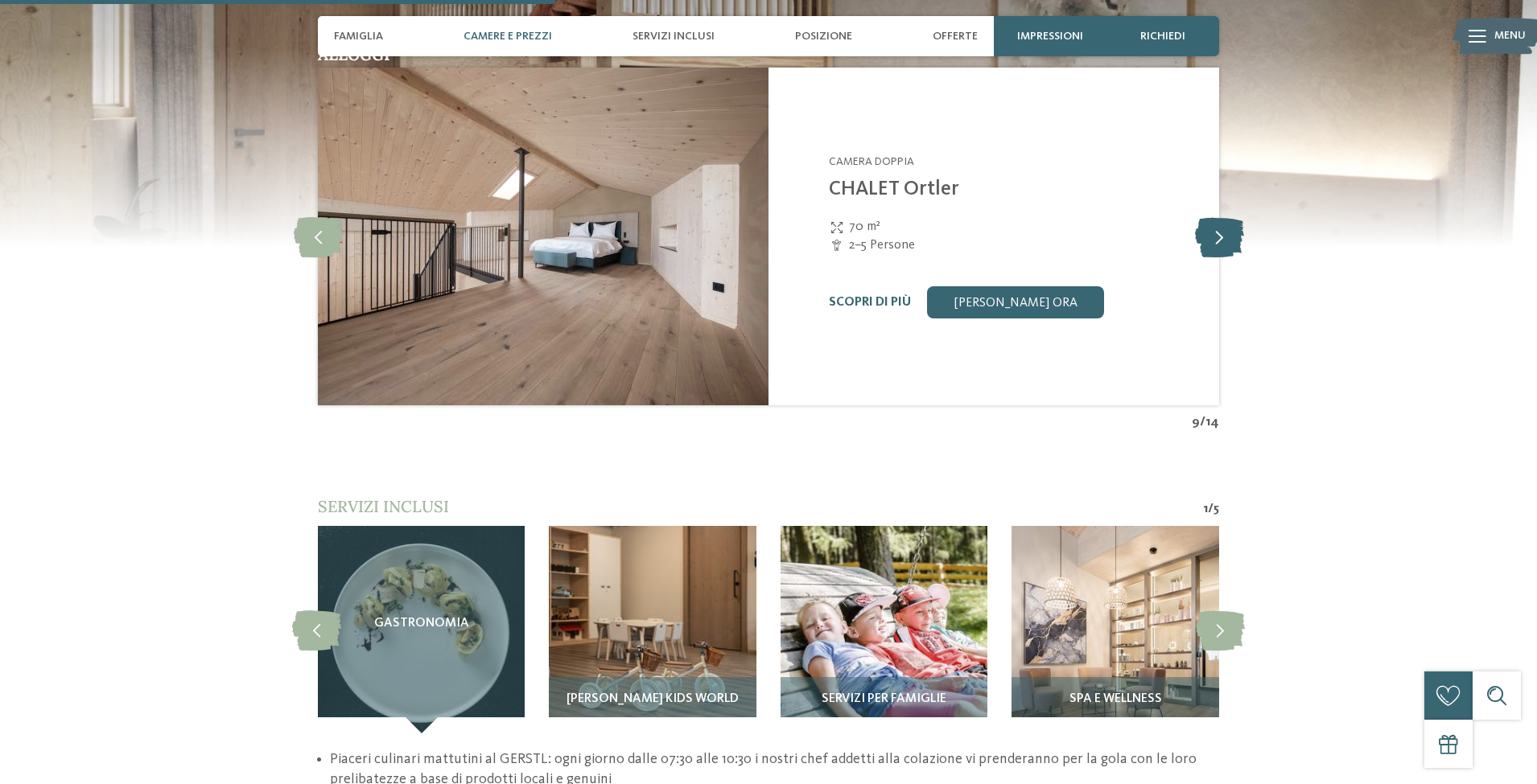
click at [1218, 229] on icon at bounding box center [1220, 236] width 49 height 40
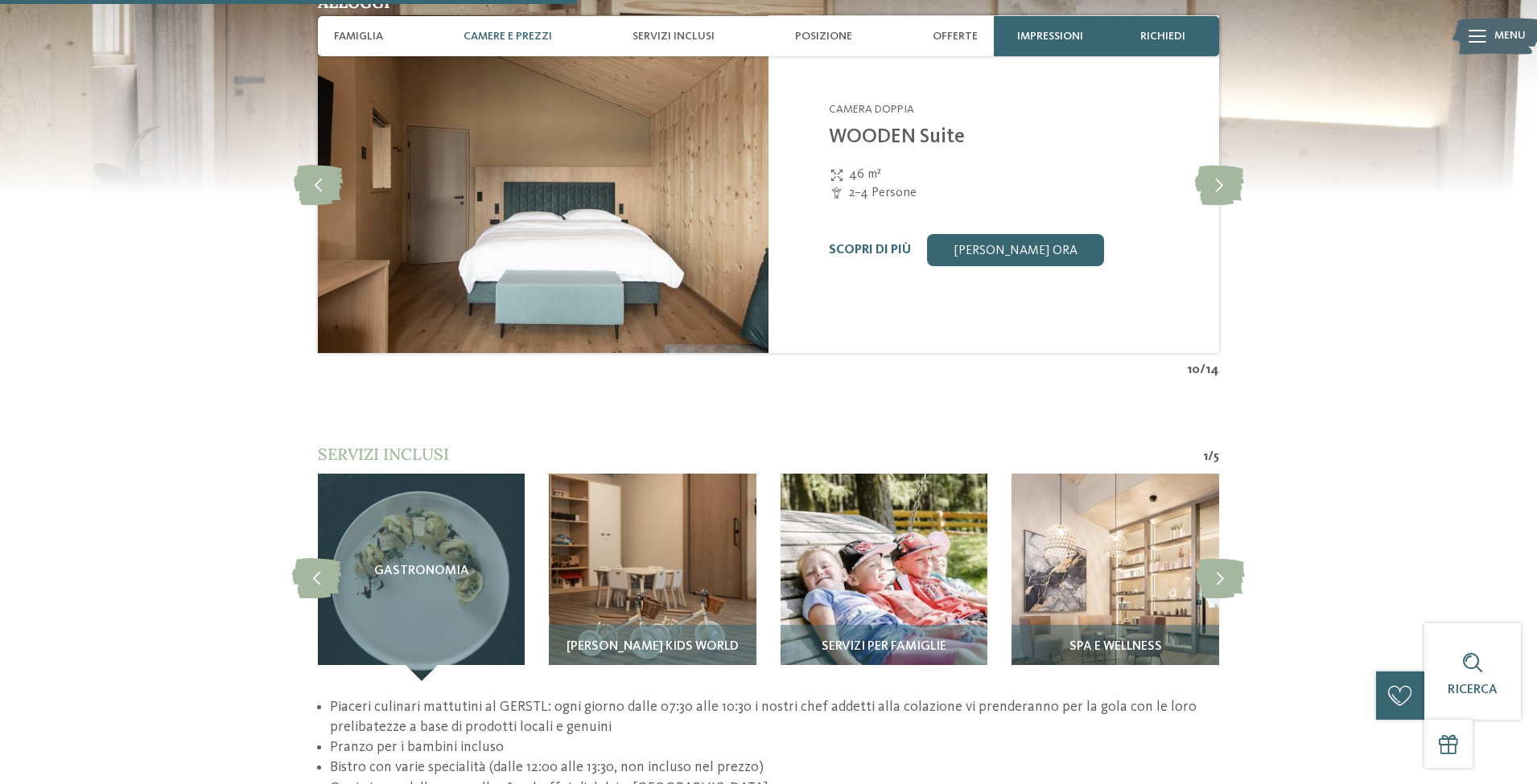
scroll to position [2012, 0]
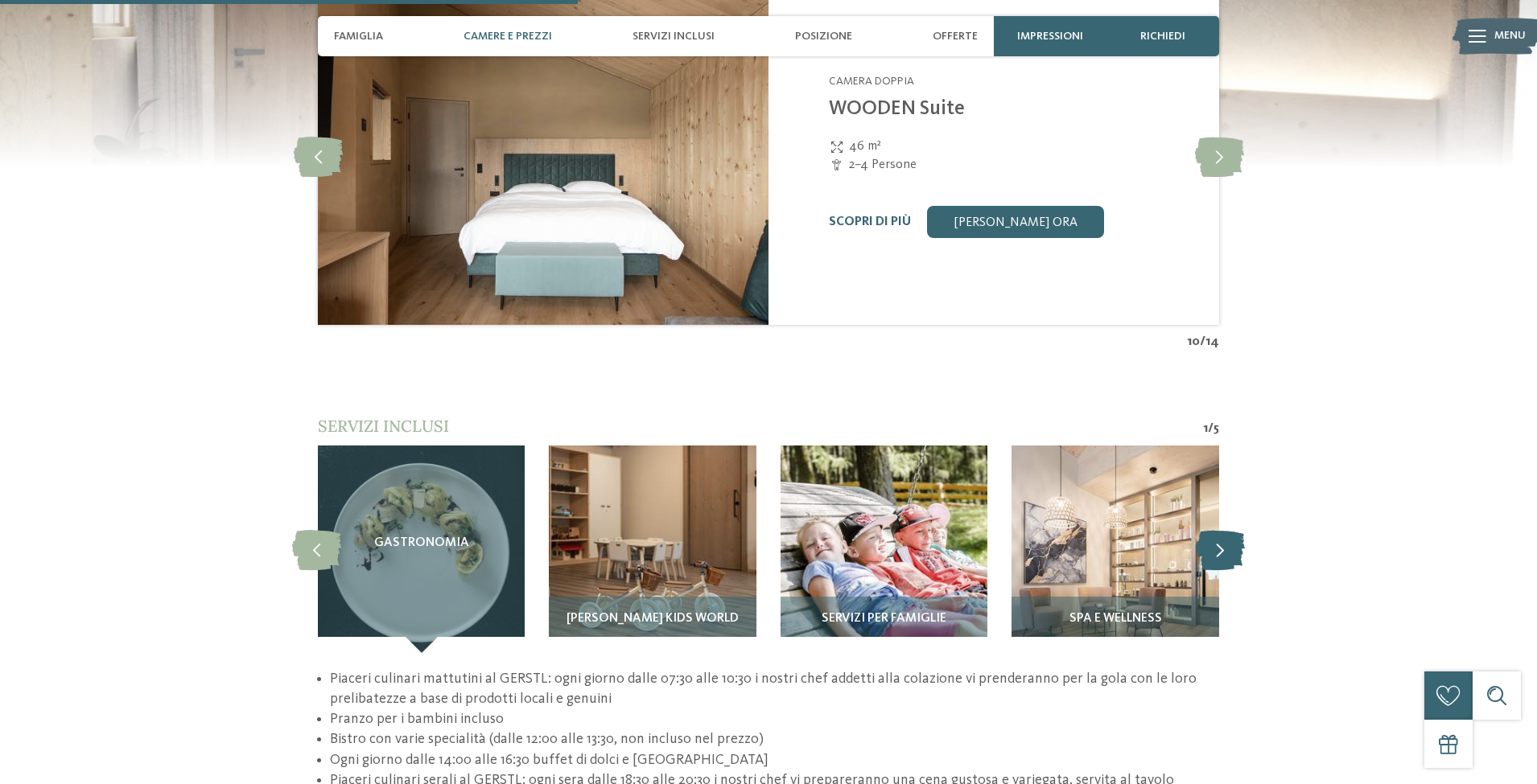
click at [1213, 534] on icon at bounding box center [1220, 549] width 49 height 40
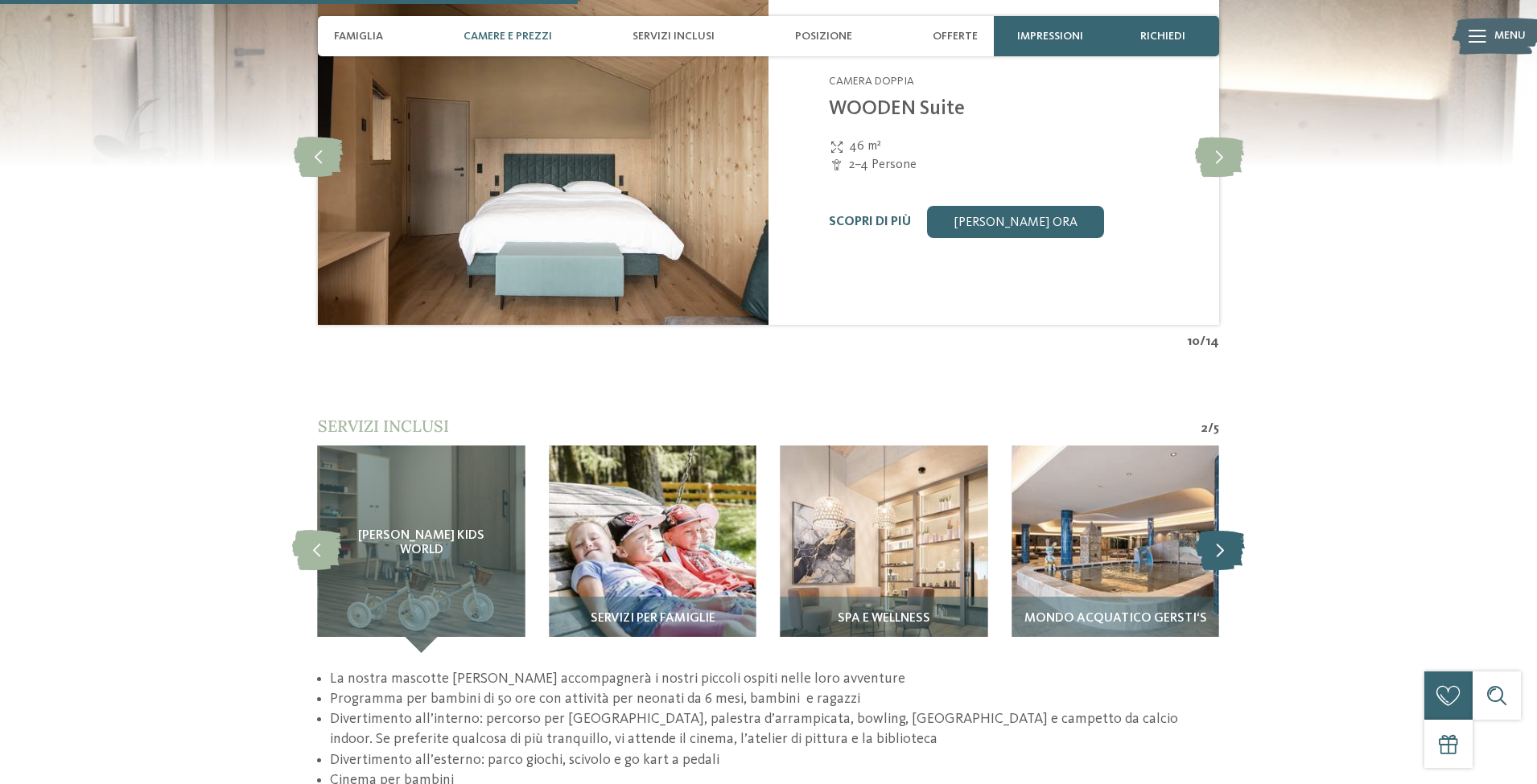
click at [1213, 534] on icon at bounding box center [1220, 549] width 49 height 40
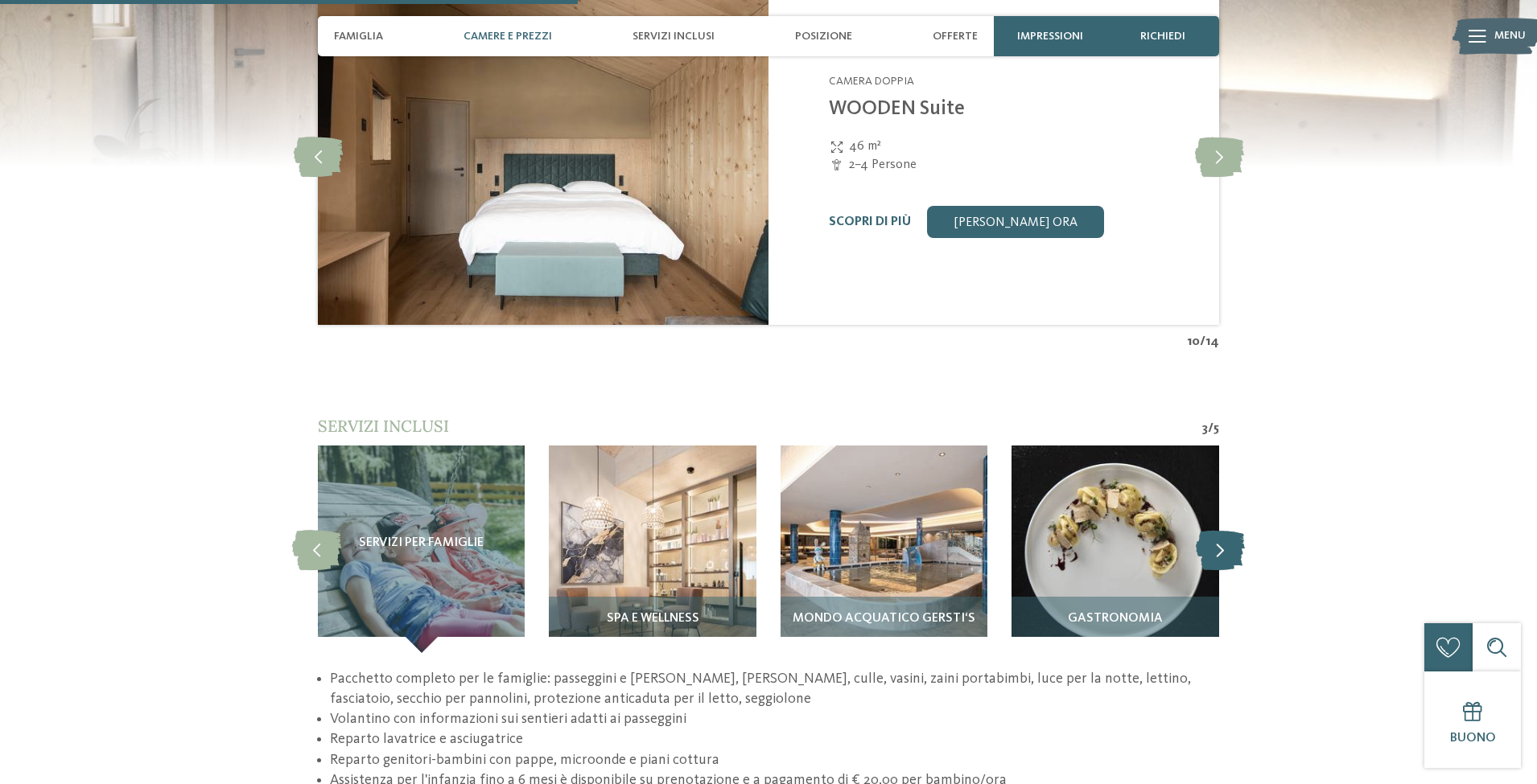
click at [1213, 534] on icon at bounding box center [1220, 549] width 49 height 40
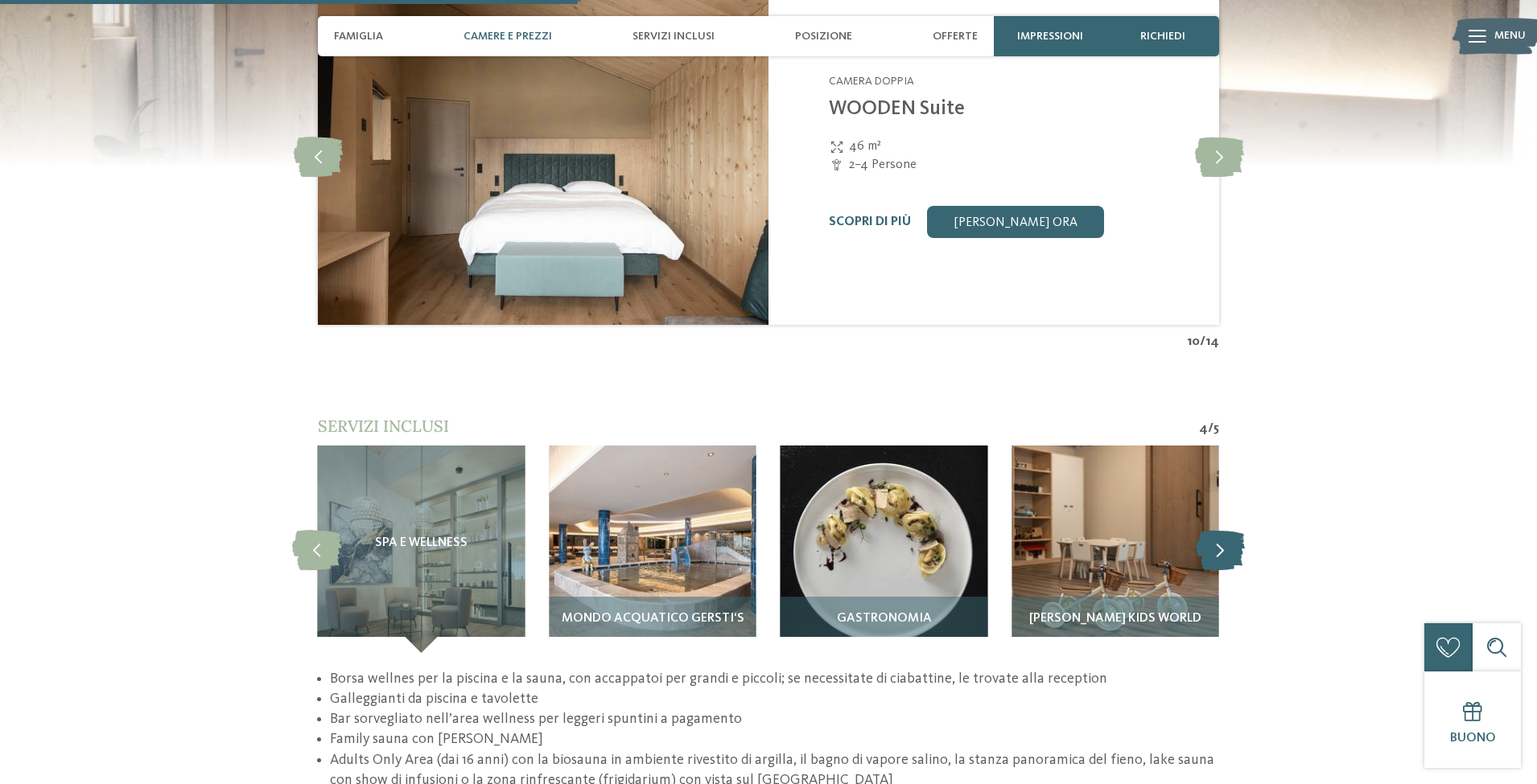
click at [1213, 534] on icon at bounding box center [1220, 549] width 49 height 40
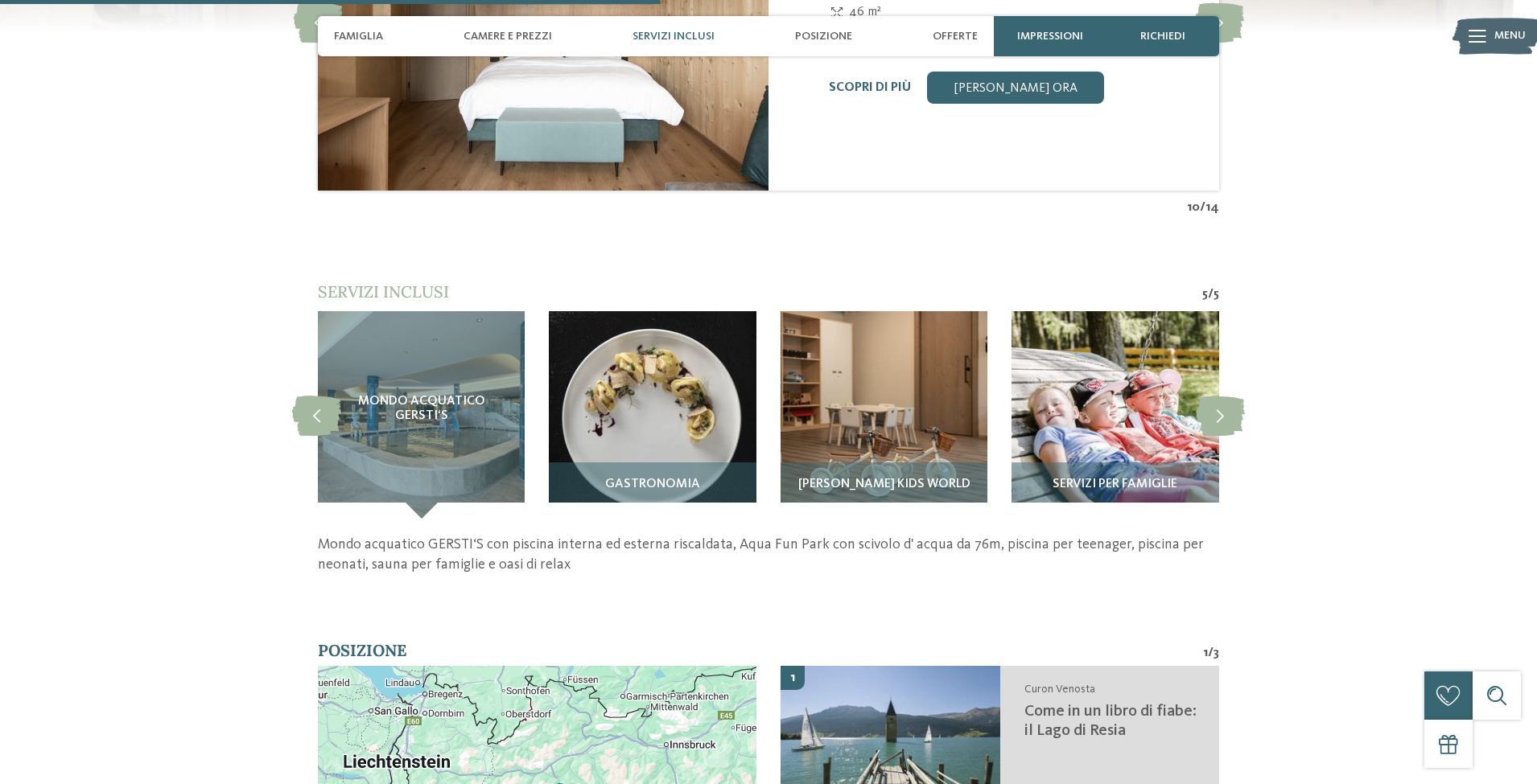
scroll to position [2414, 0]
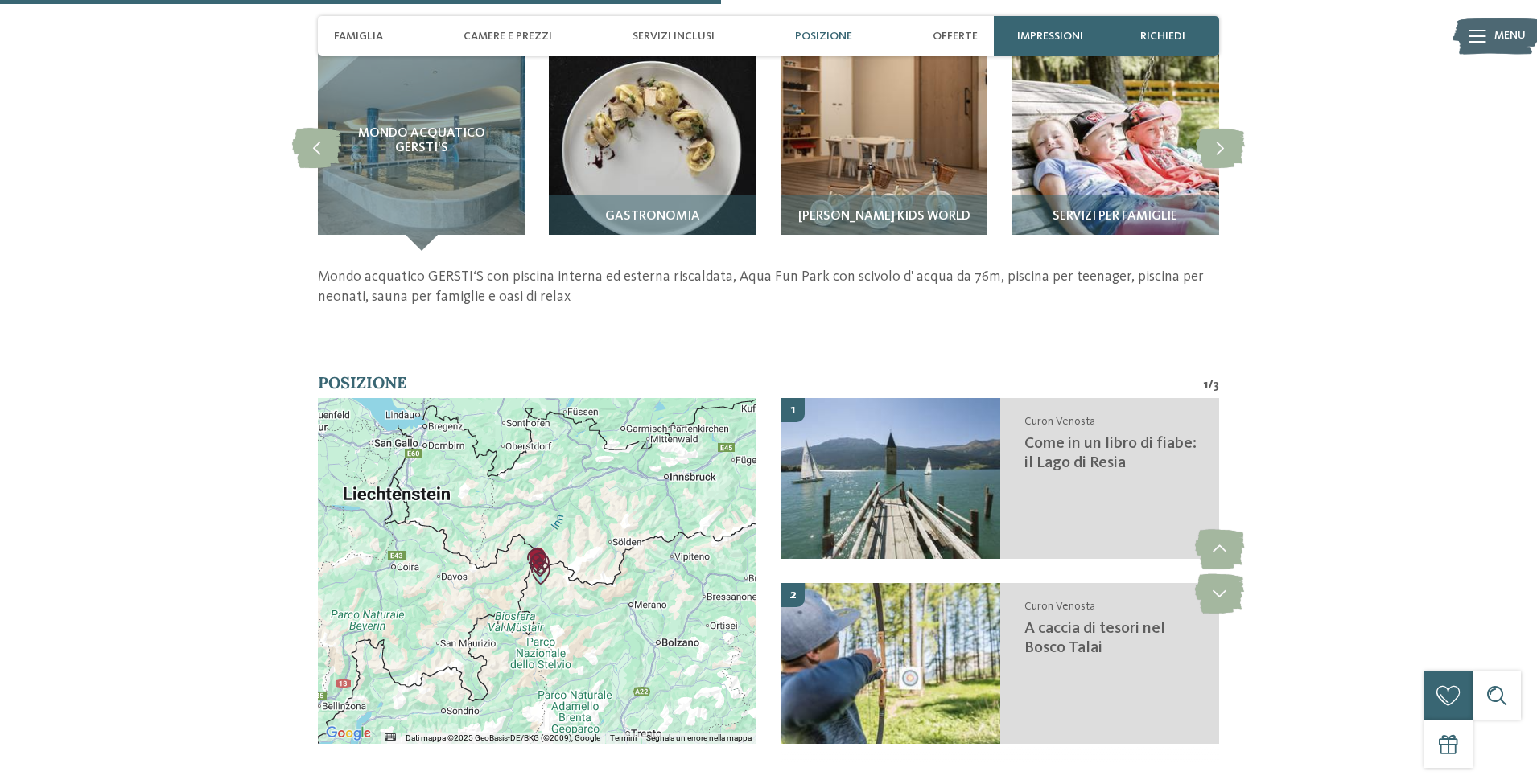
click at [1401, 350] on div "torna alla panoramica degli alberghi SINCE [DATE] da" at bounding box center [768, 163] width 1537 height 4993
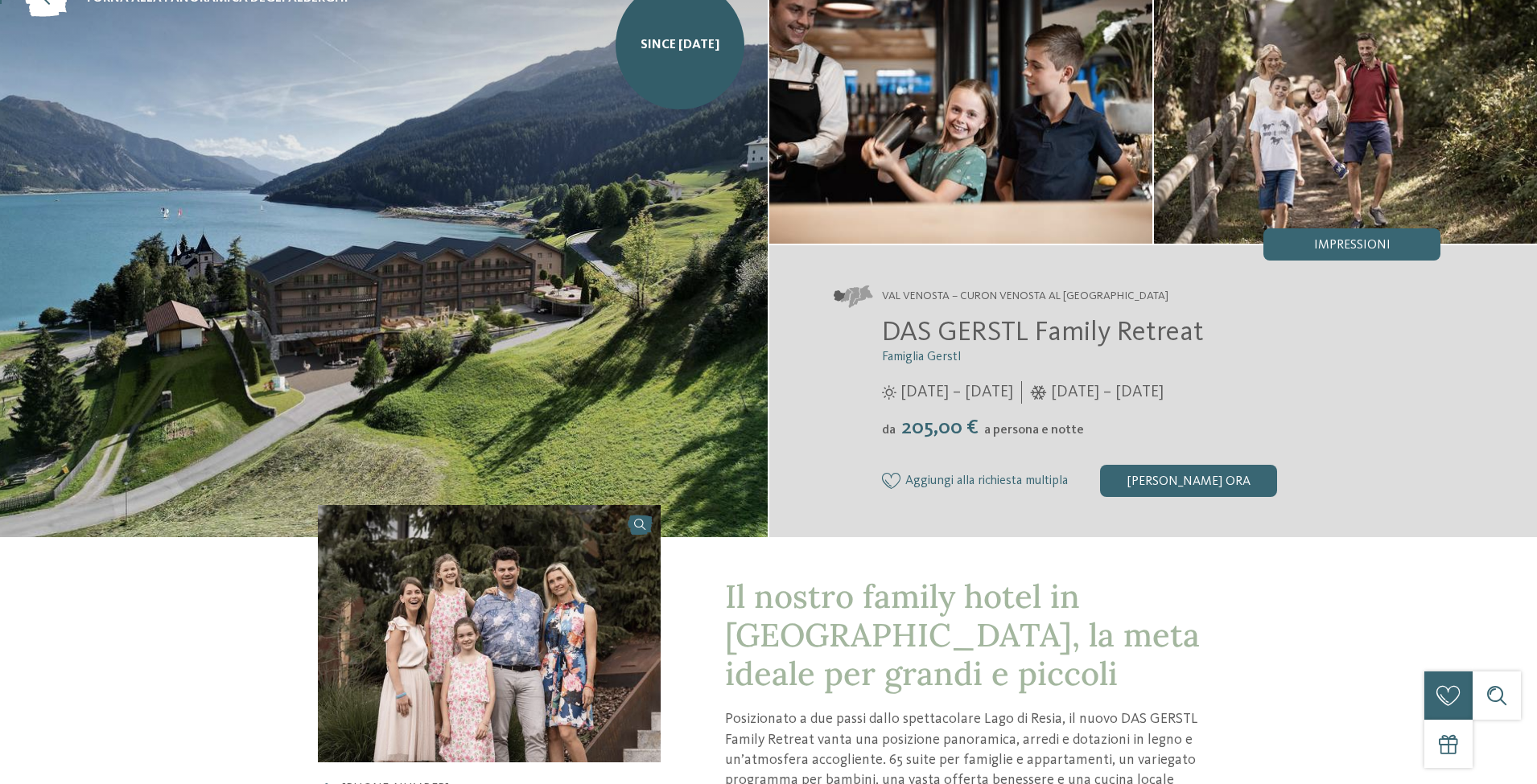
scroll to position [0, 0]
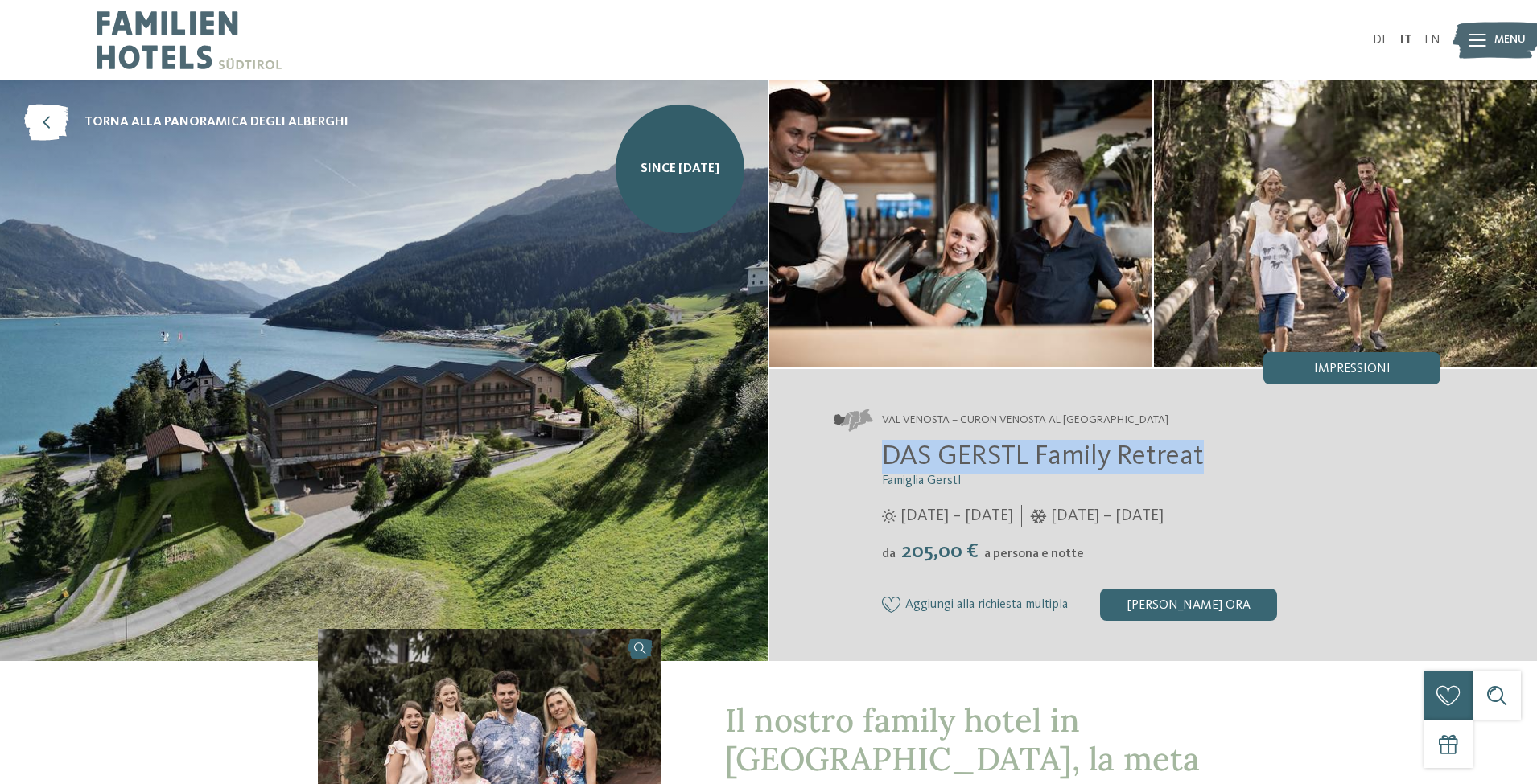
drag, startPoint x: 885, startPoint y: 457, endPoint x: 1203, endPoint y: 452, distance: 318.0
click at [1203, 452] on span "DAS GERSTL Family Retreat" at bounding box center [1043, 456] width 322 height 28
copy span "DAS GERSTL Family Retreat"
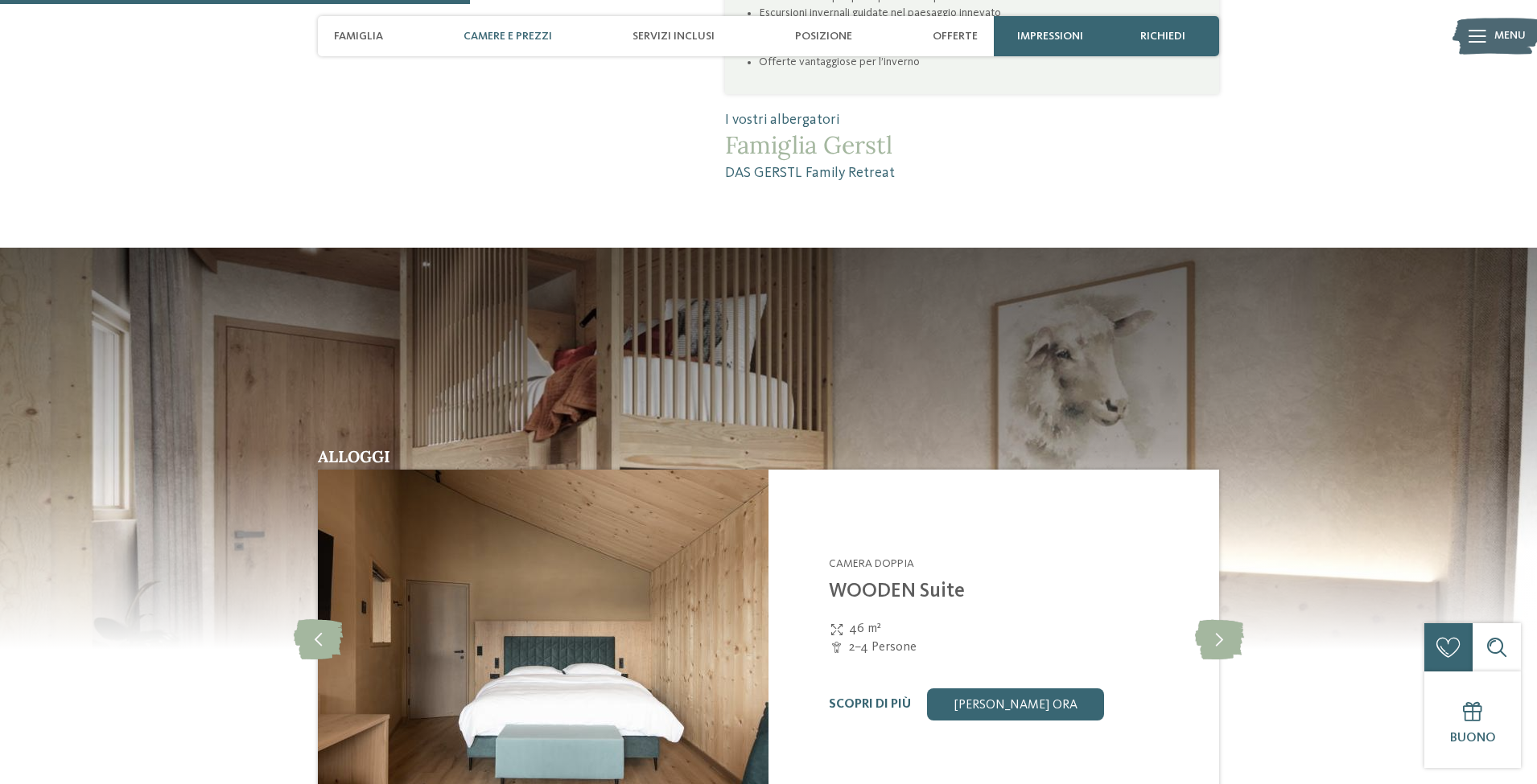
scroll to position [1851, 0]
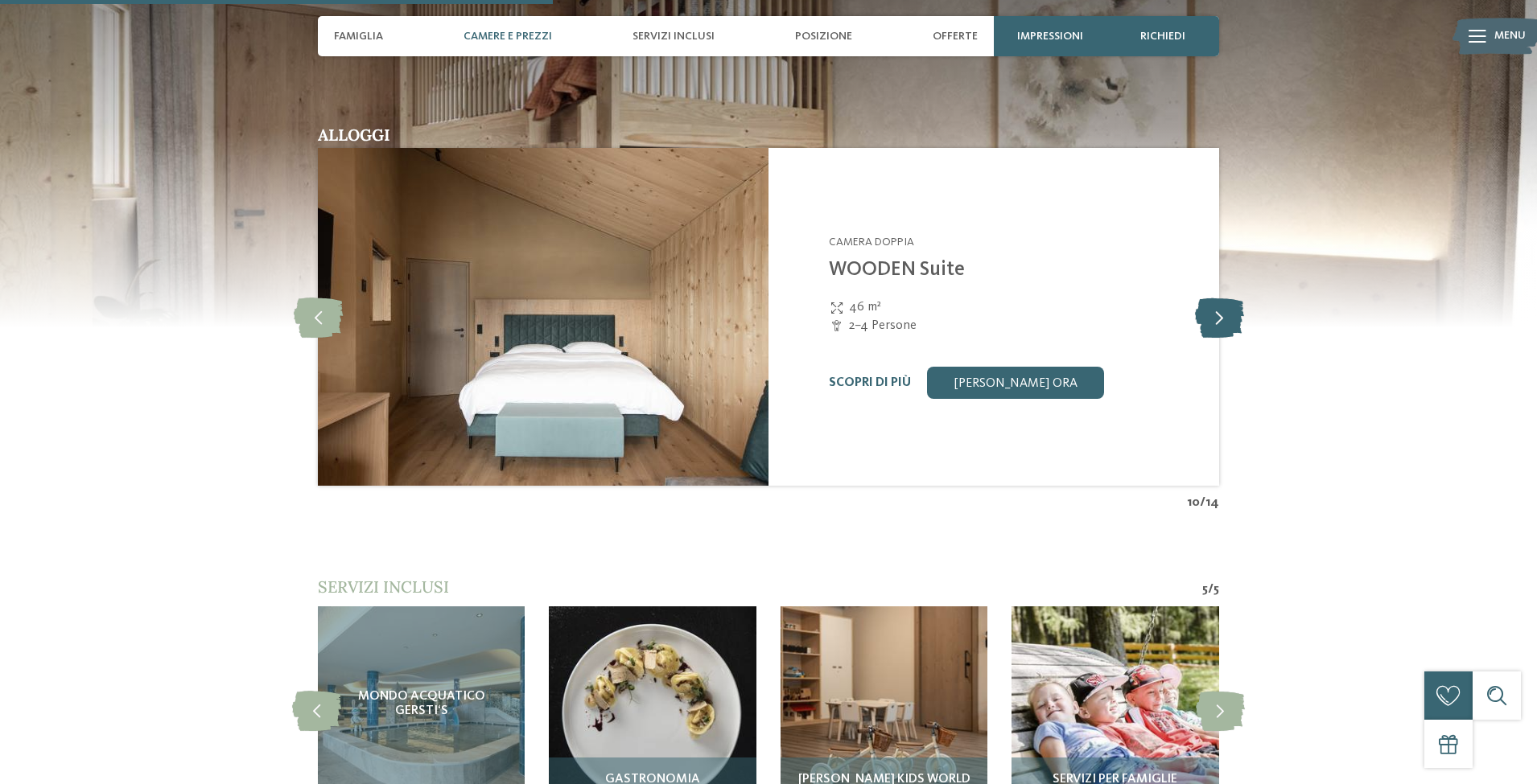
click at [1211, 297] on icon at bounding box center [1220, 317] width 49 height 40
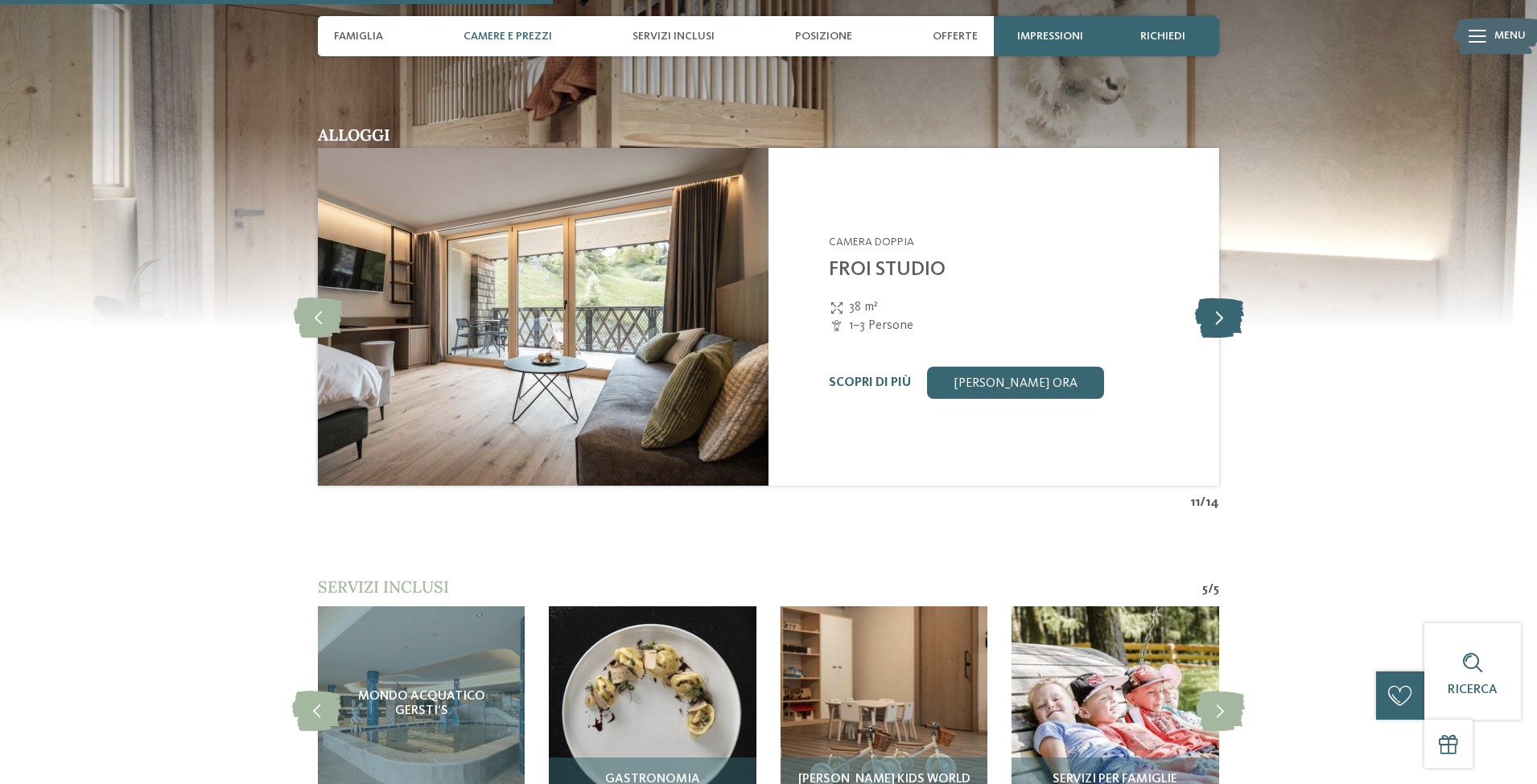
click at [1214, 297] on icon at bounding box center [1220, 317] width 49 height 40
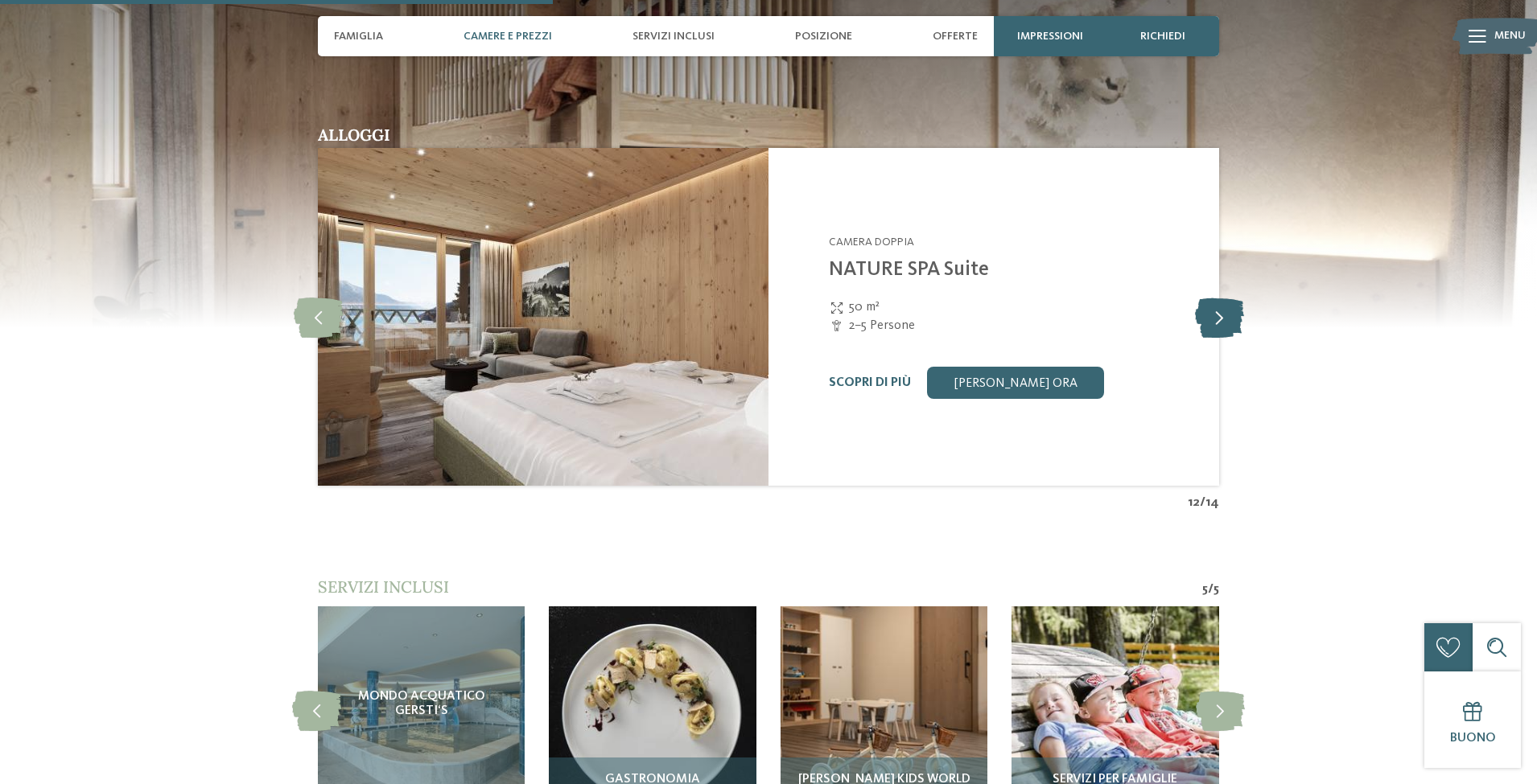
click at [1214, 297] on icon at bounding box center [1220, 317] width 49 height 40
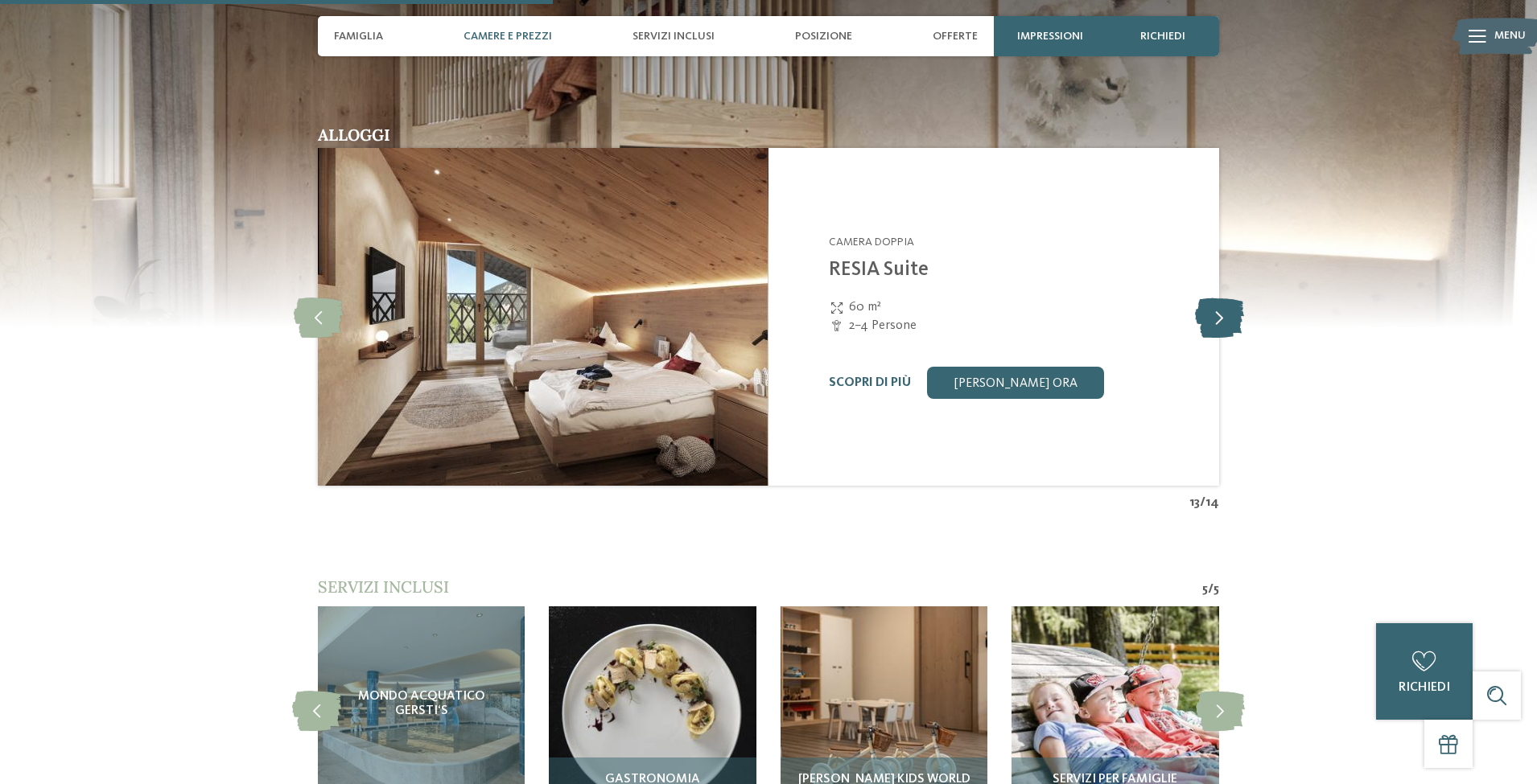
click at [1227, 303] on icon at bounding box center [1220, 317] width 49 height 40
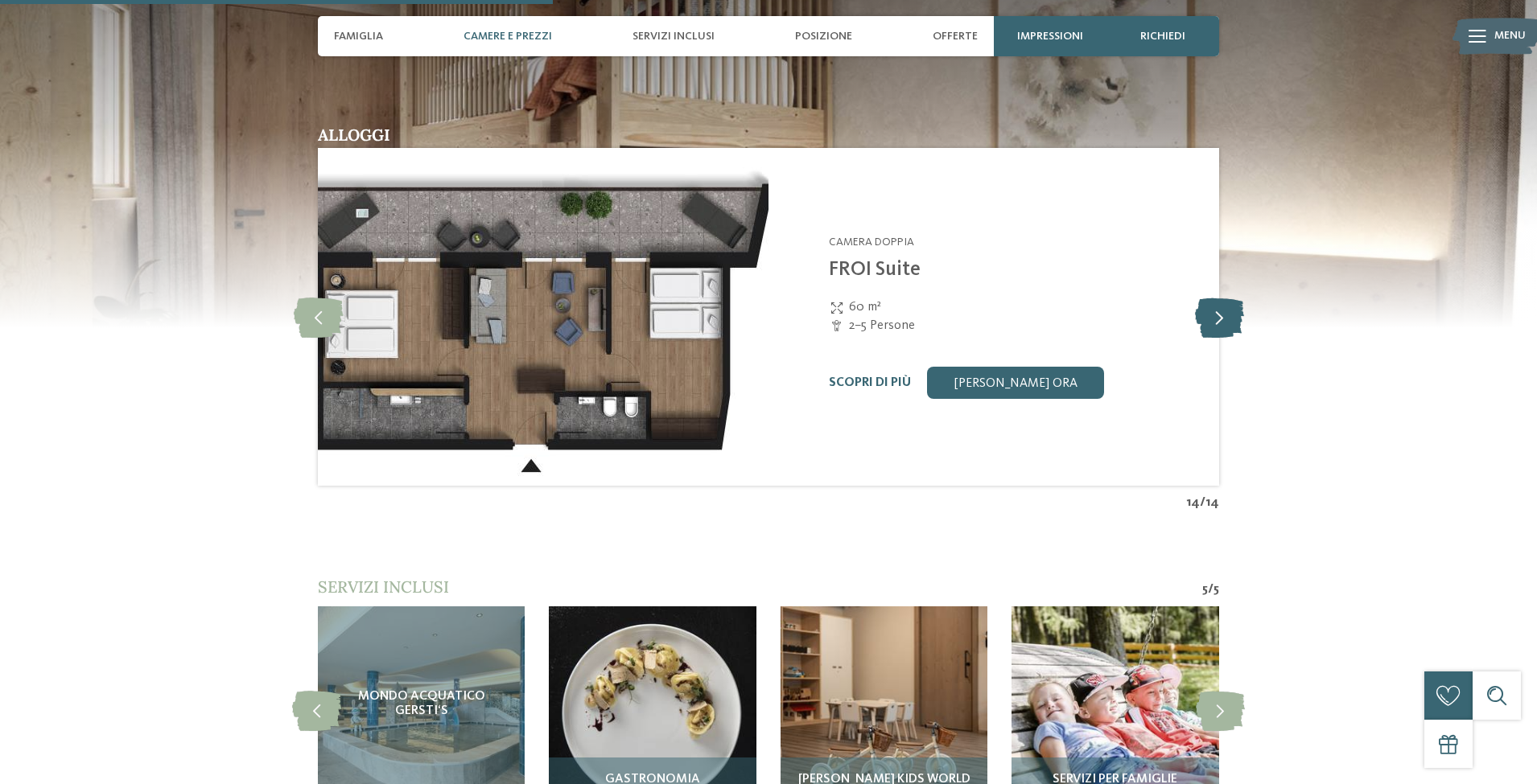
click at [1227, 303] on icon at bounding box center [1220, 317] width 49 height 40
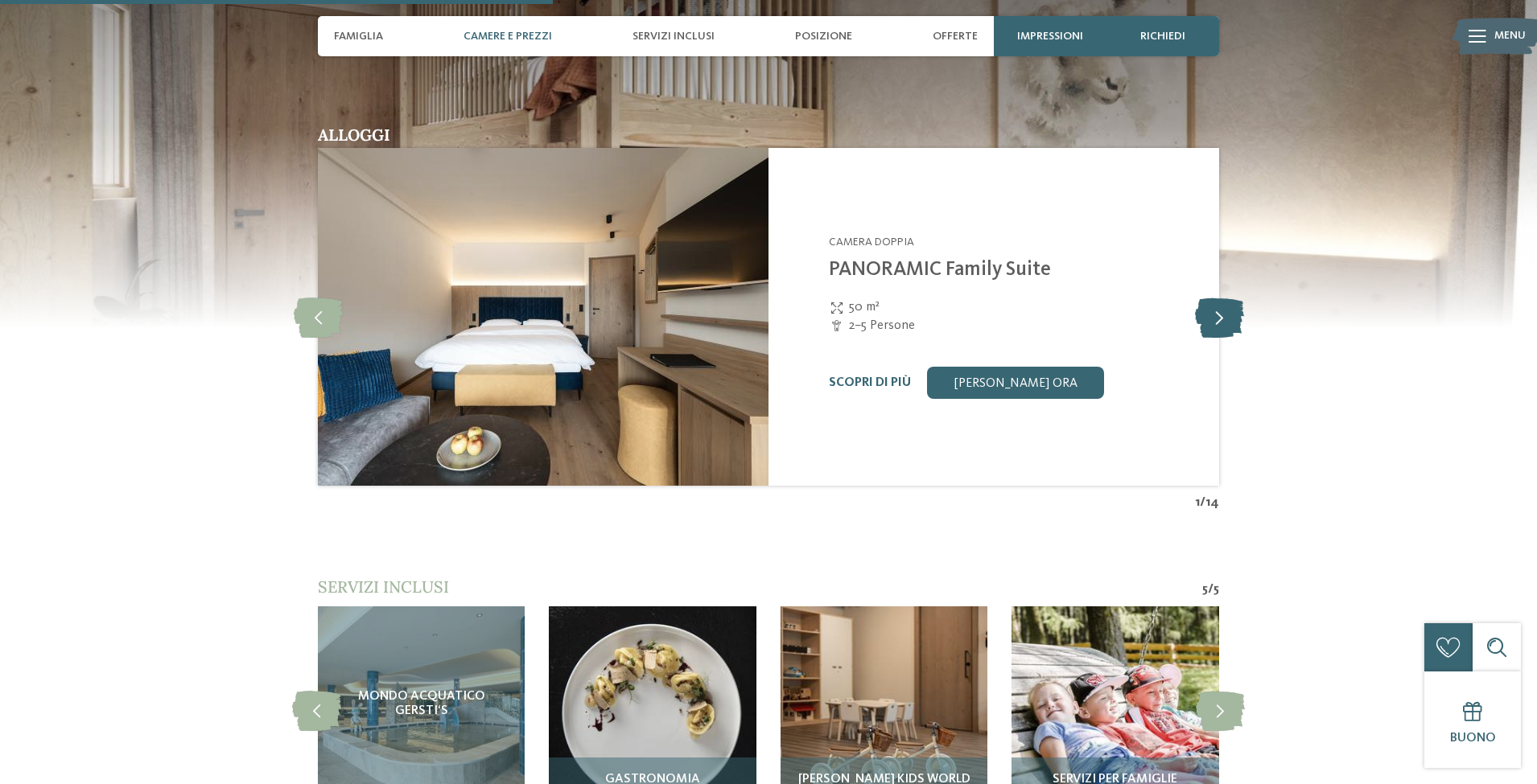
click at [1227, 303] on icon at bounding box center [1220, 317] width 49 height 40
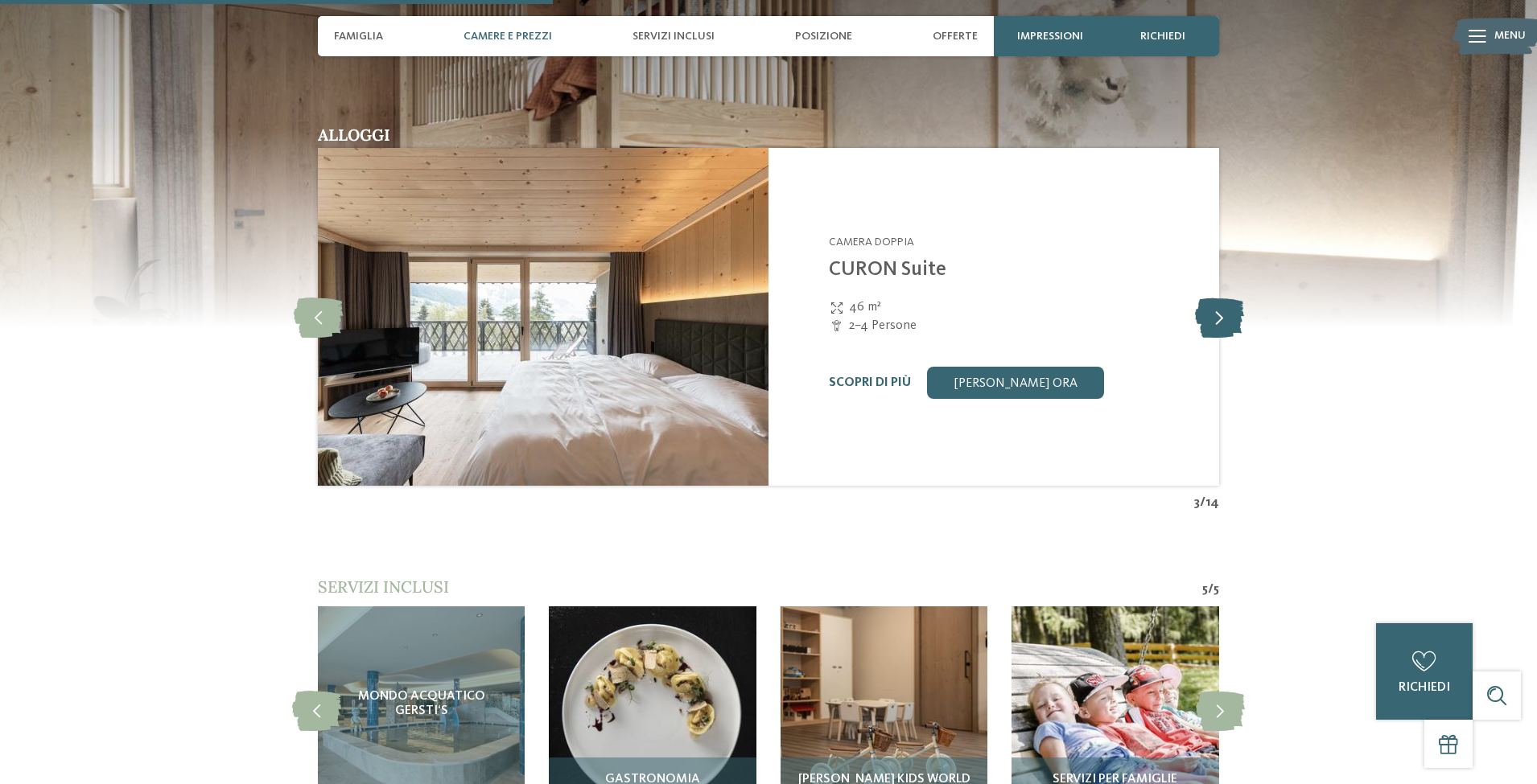
click at [1227, 303] on icon at bounding box center [1220, 317] width 49 height 40
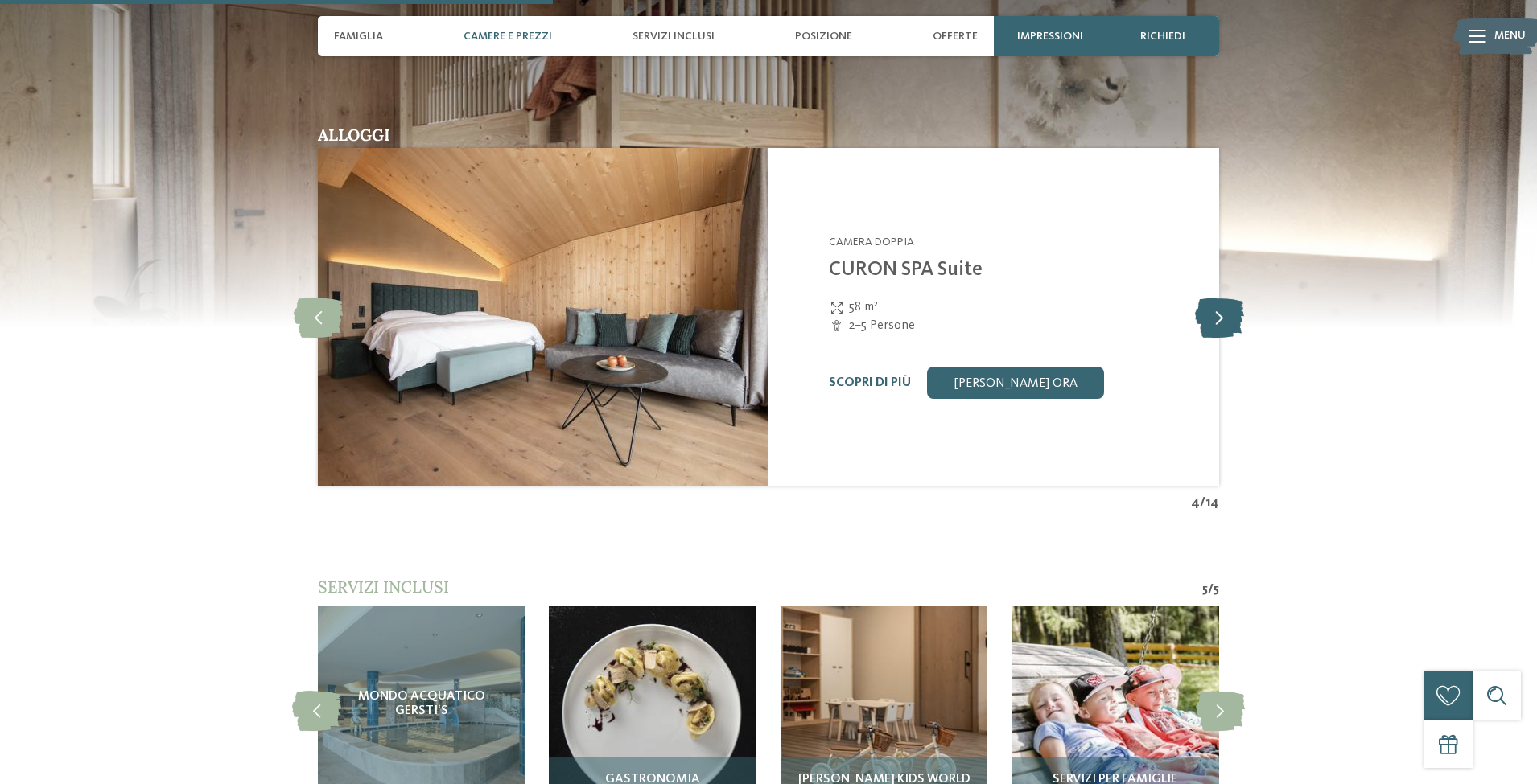
click at [1227, 303] on icon at bounding box center [1220, 317] width 49 height 40
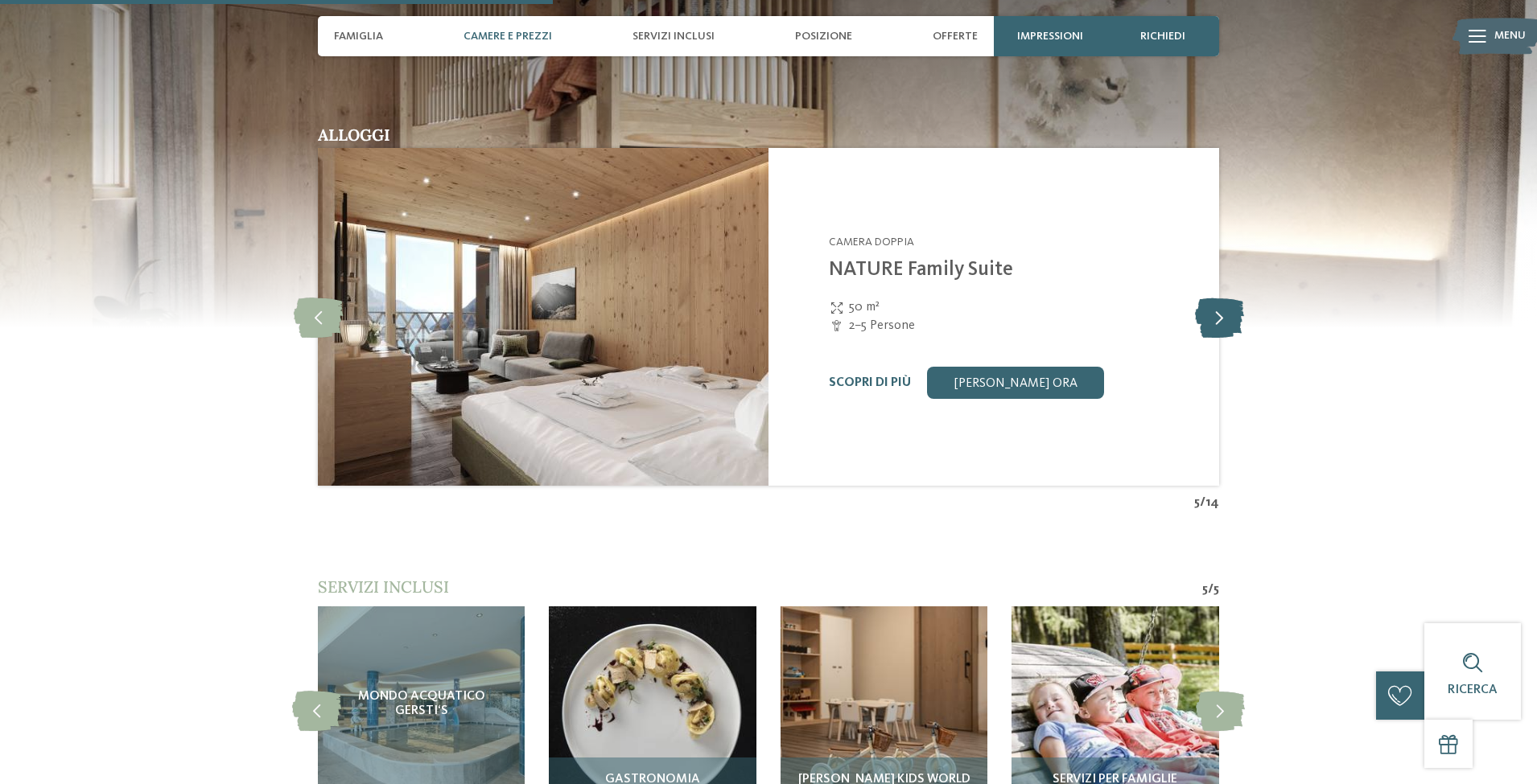
click at [1227, 303] on icon at bounding box center [1220, 317] width 49 height 40
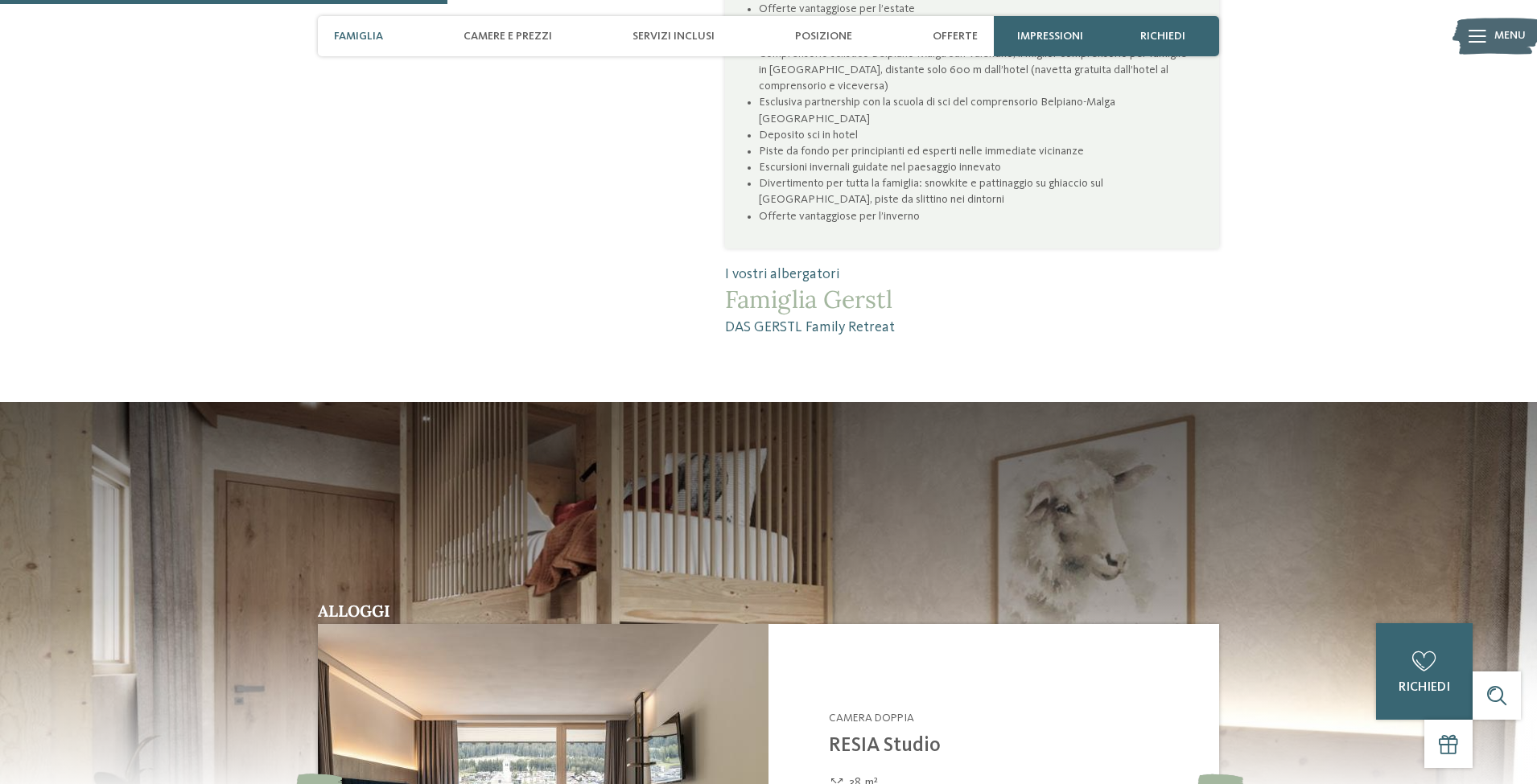
scroll to position [1126, 0]
